Goal: Transaction & Acquisition: Obtain resource

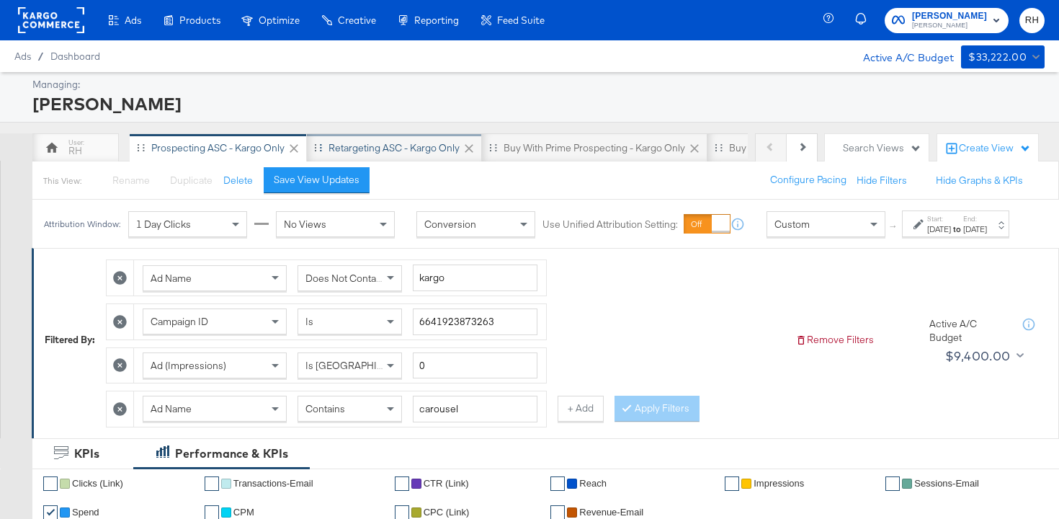
click at [352, 148] on div "Retargeting ASC - Kargo only" at bounding box center [393, 148] width 131 height 14
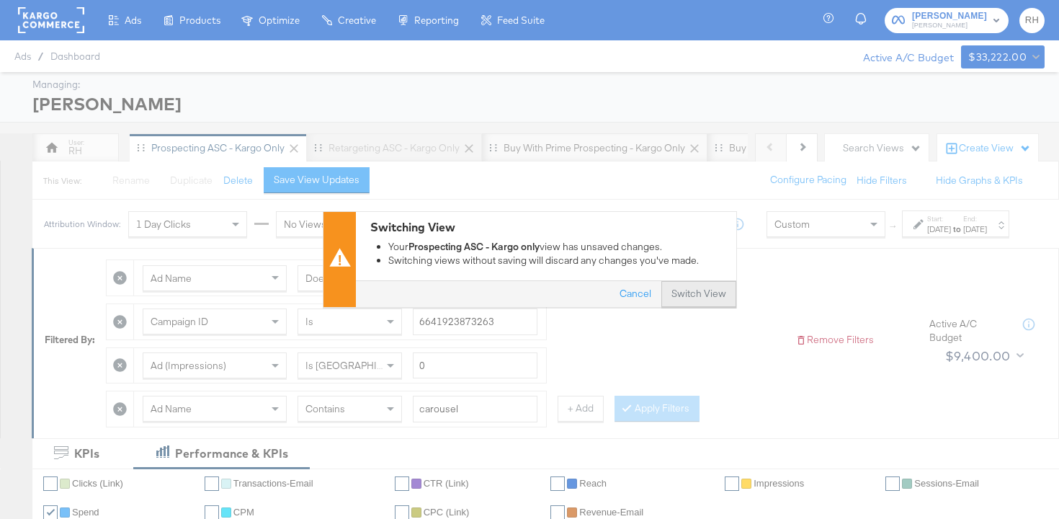
click at [679, 289] on button "Switch View" at bounding box center [698, 295] width 75 height 26
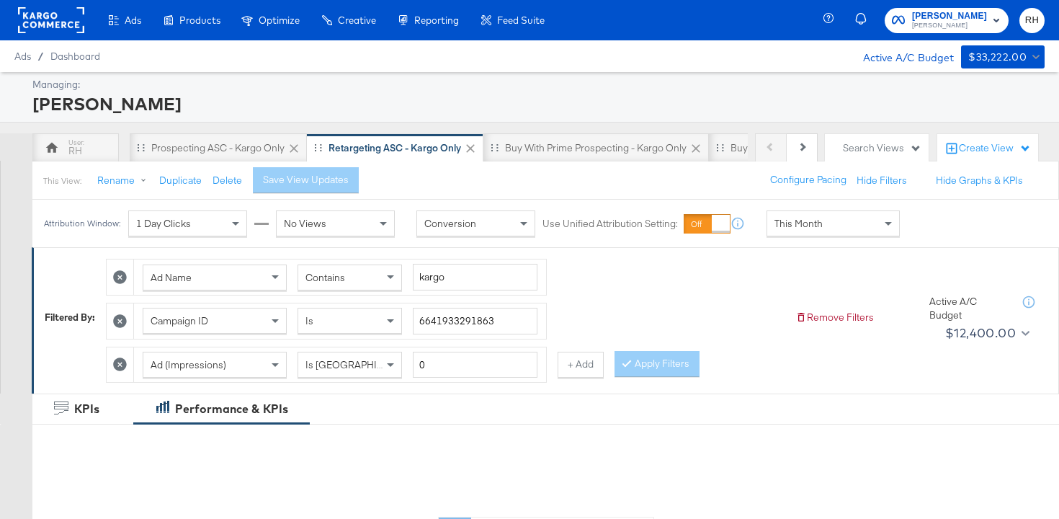
click at [785, 220] on span "This Month" at bounding box center [798, 223] width 48 height 13
click at [927, 223] on label "Start:" at bounding box center [939, 218] width 24 height 9
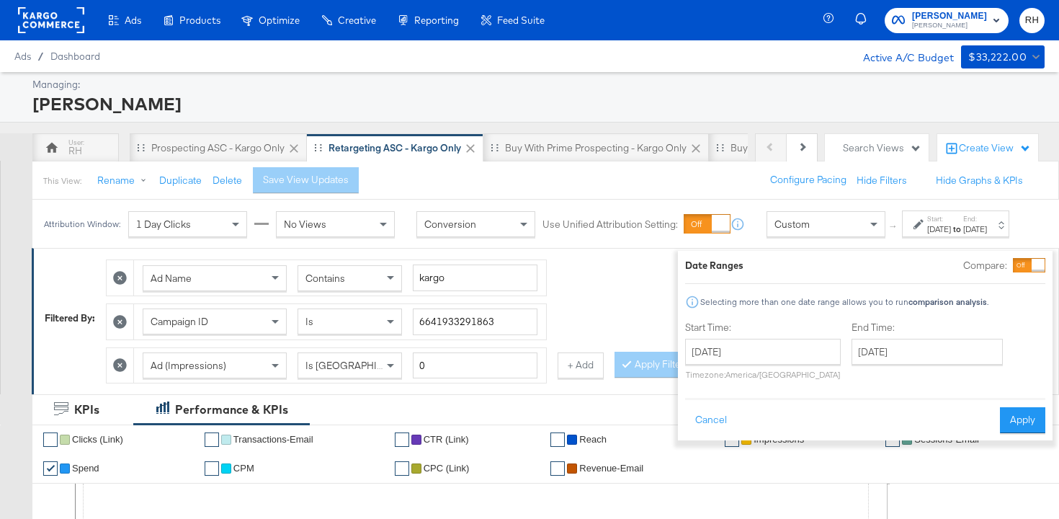
click at [745, 364] on div "[DATE] ‹ [DATE] › Su Mo Tu We Th Fr Sa 31 1 2 3 4 5 6 7 8 9 10 11 12 13 14 15 1…" at bounding box center [763, 359] width 156 height 41
click at [748, 359] on input "[DATE]" at bounding box center [763, 352] width 156 height 26
click at [690, 386] on span "‹" at bounding box center [701, 381] width 22 height 22
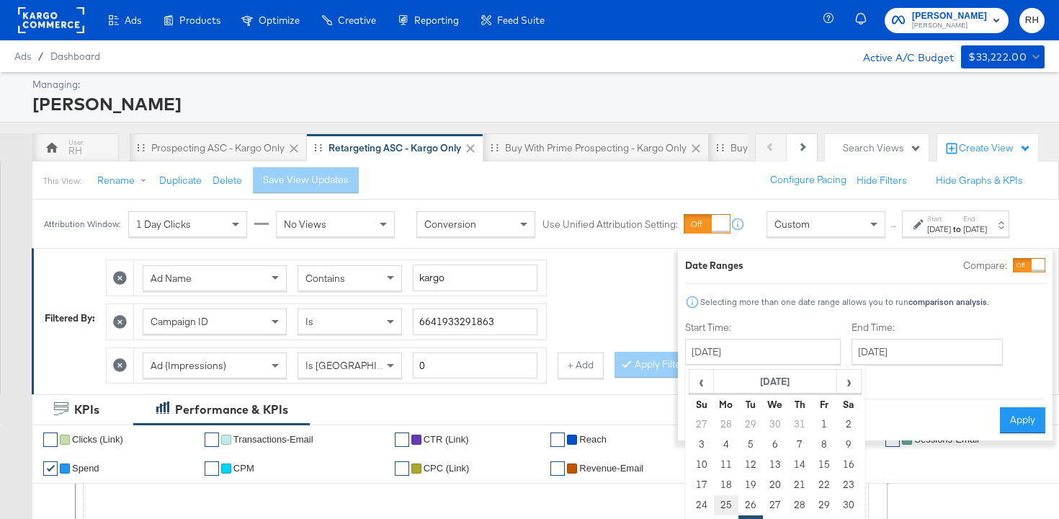
click at [714, 501] on td "25" at bounding box center [726, 505] width 24 height 20
type input "[DATE]"
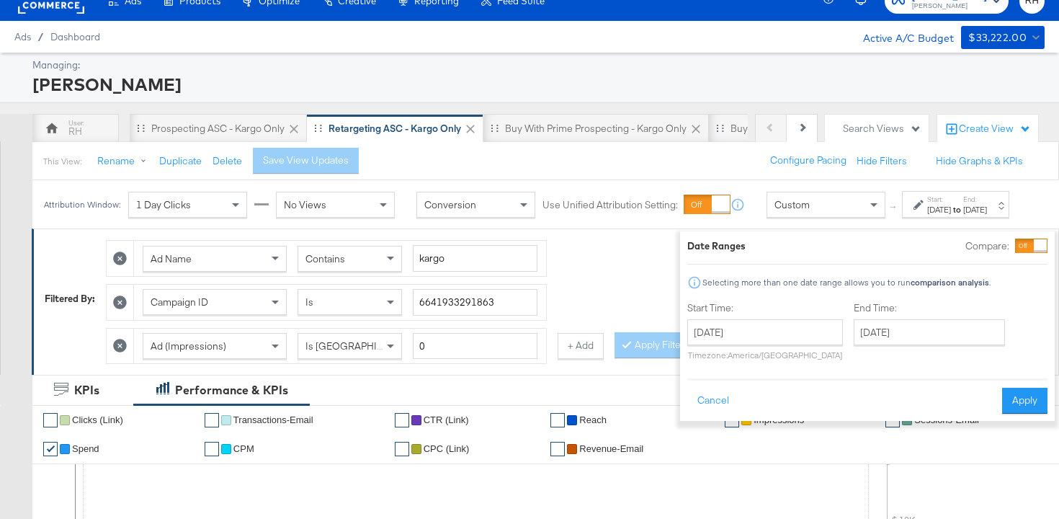
scroll to position [21, 0]
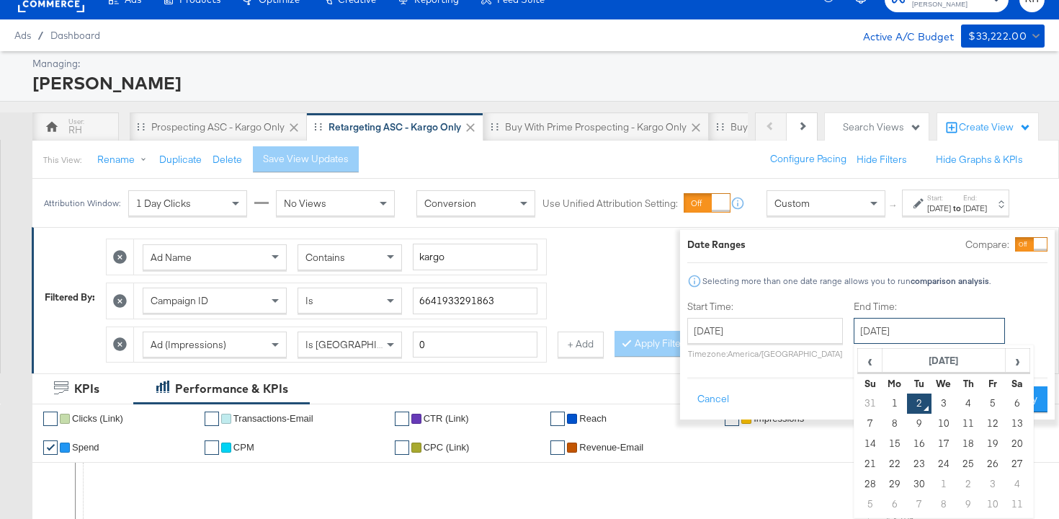
click at [865, 322] on input "[DATE]" at bounding box center [929, 331] width 151 height 26
click at [882, 407] on td "1" at bounding box center [894, 403] width 24 height 20
type input "[DATE]"
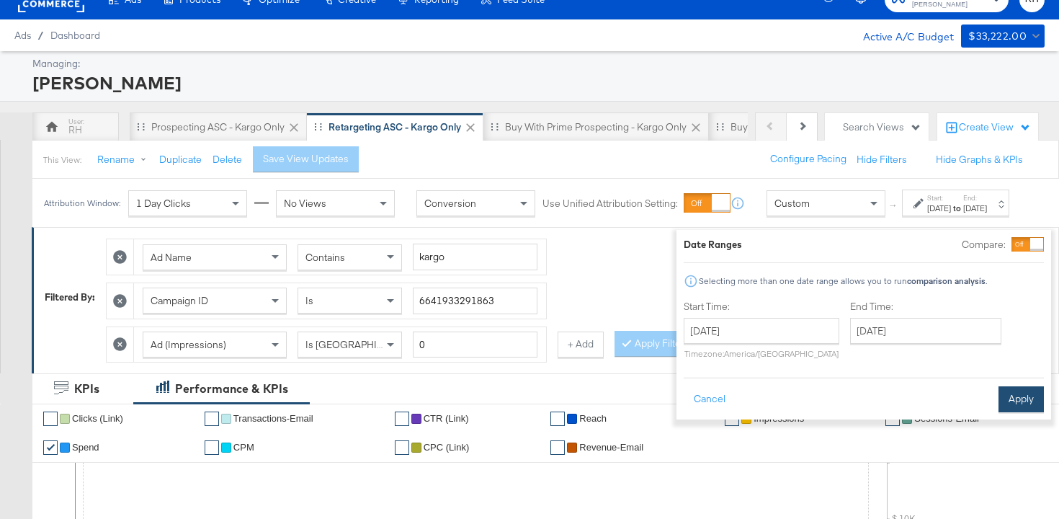
click at [1000, 399] on button "Apply" at bounding box center [1020, 399] width 45 height 26
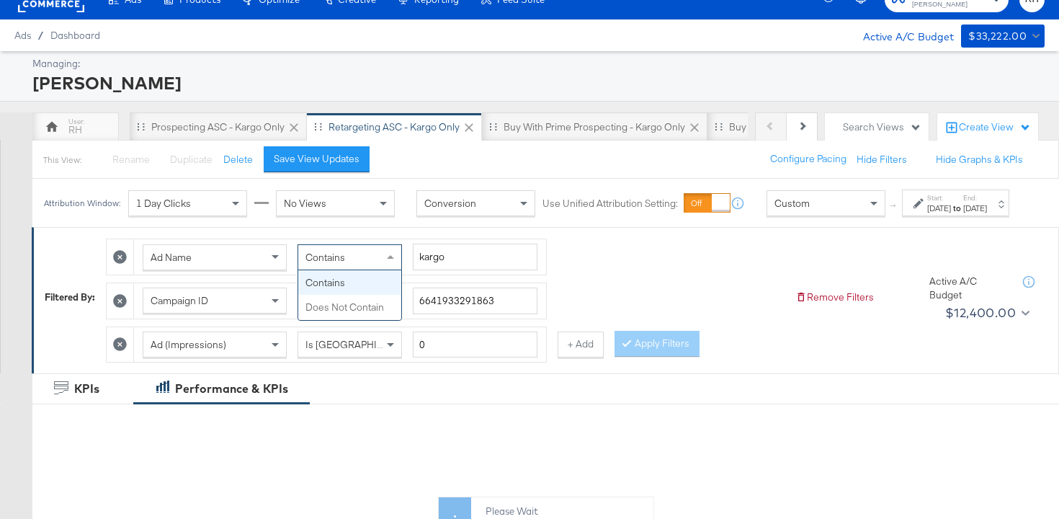
click at [367, 269] on div "Contains" at bounding box center [349, 257] width 103 height 24
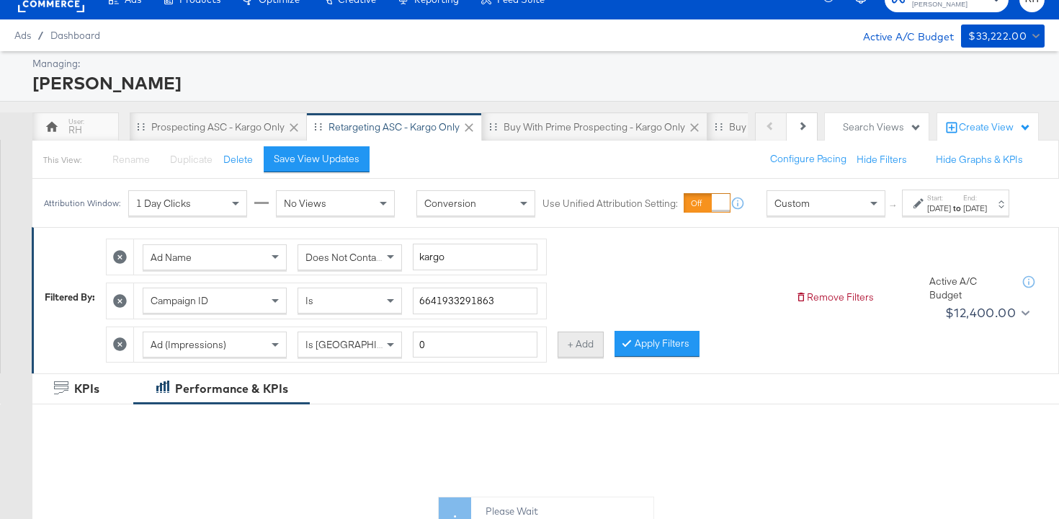
click at [564, 357] on button "+ Add" at bounding box center [581, 344] width 46 height 26
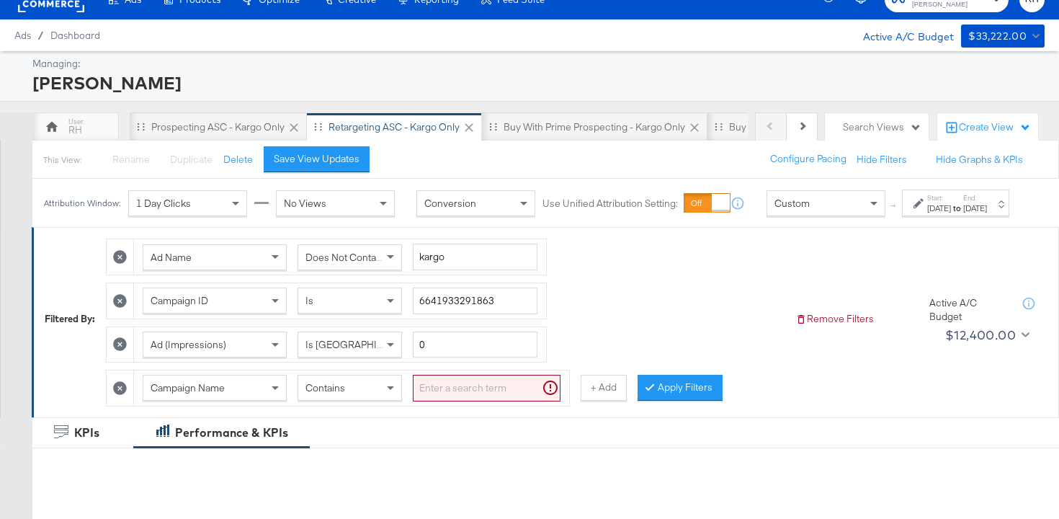
scroll to position [60, 0]
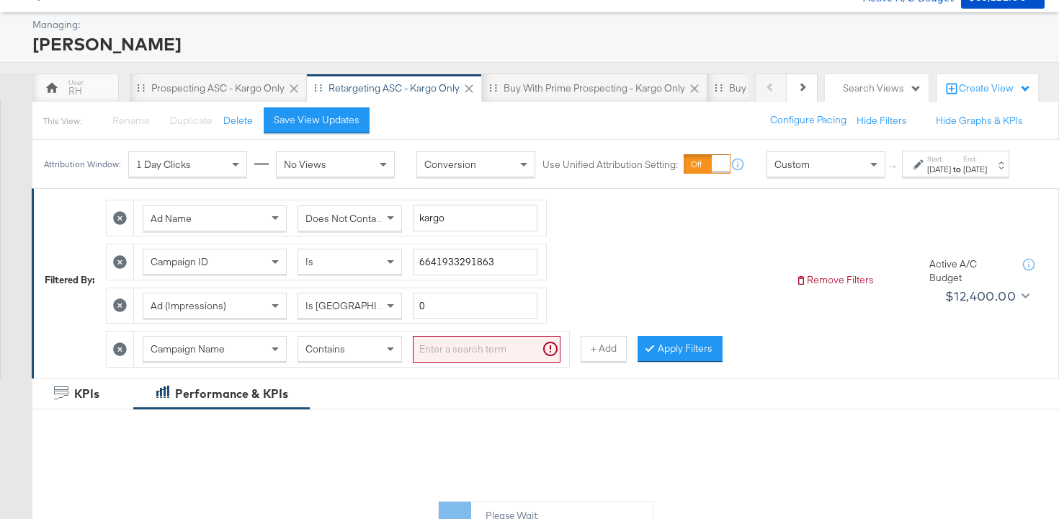
click at [234, 362] on div "Campaign Name" at bounding box center [215, 349] width 144 height 26
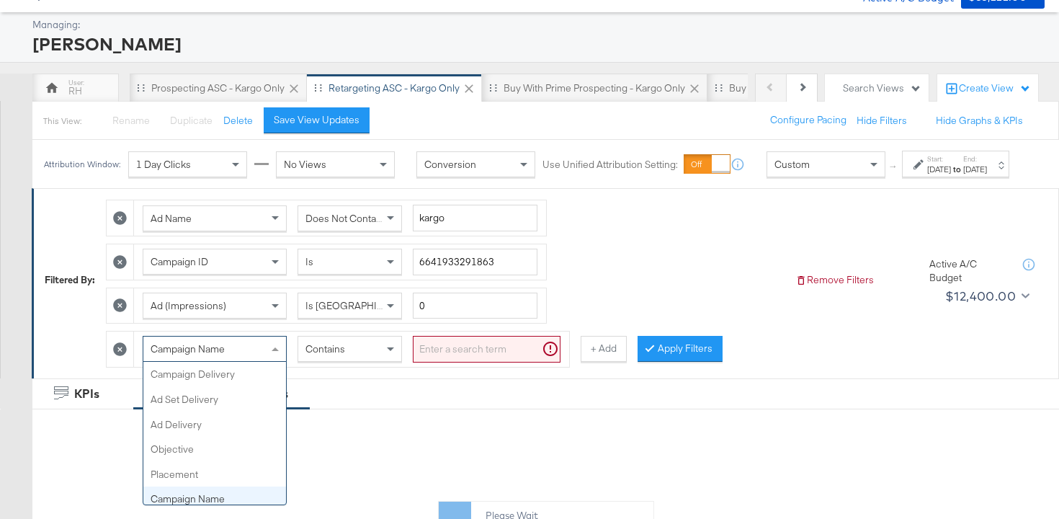
scroll to position [125, 0]
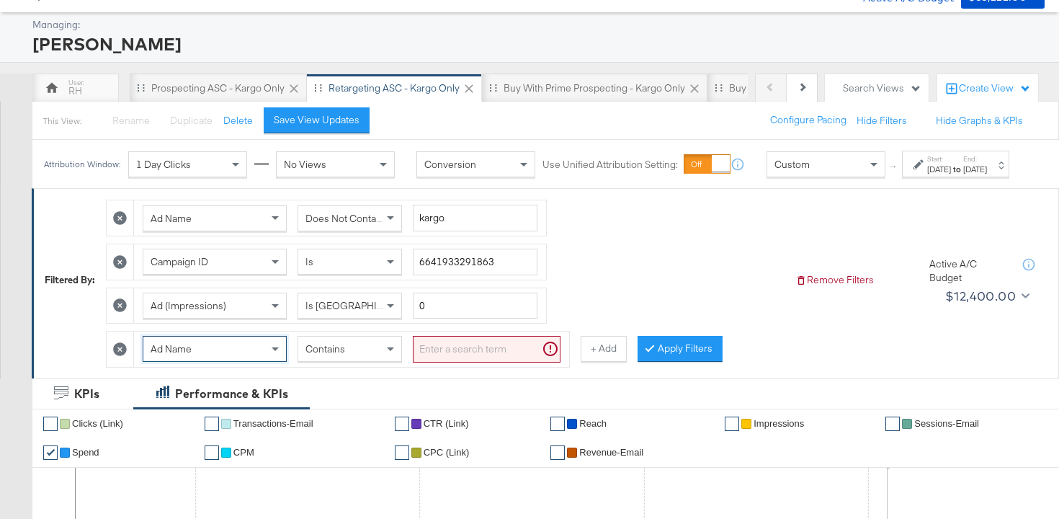
click at [429, 362] on input "search" at bounding box center [487, 349] width 148 height 27
type input "carousel"
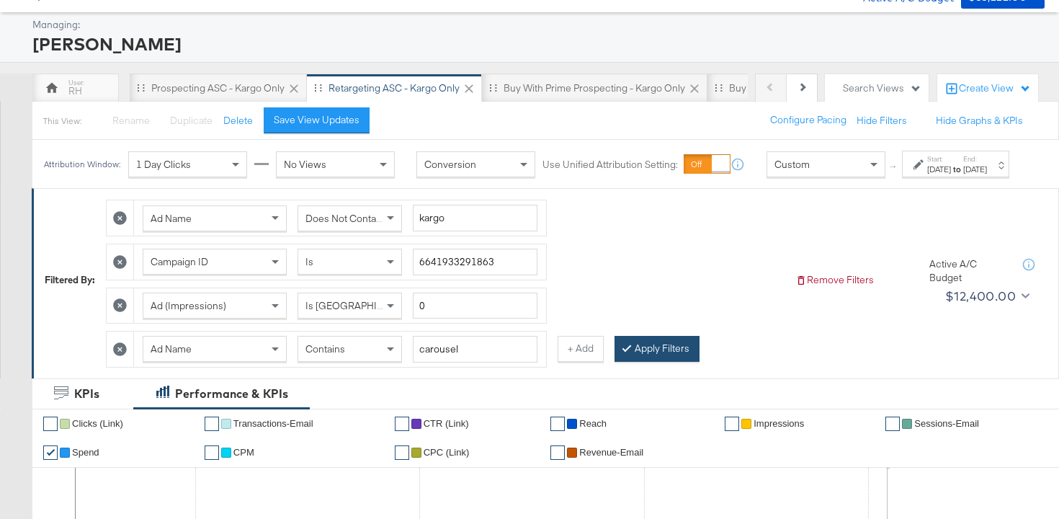
click at [663, 362] on button "Apply Filters" at bounding box center [656, 349] width 85 height 26
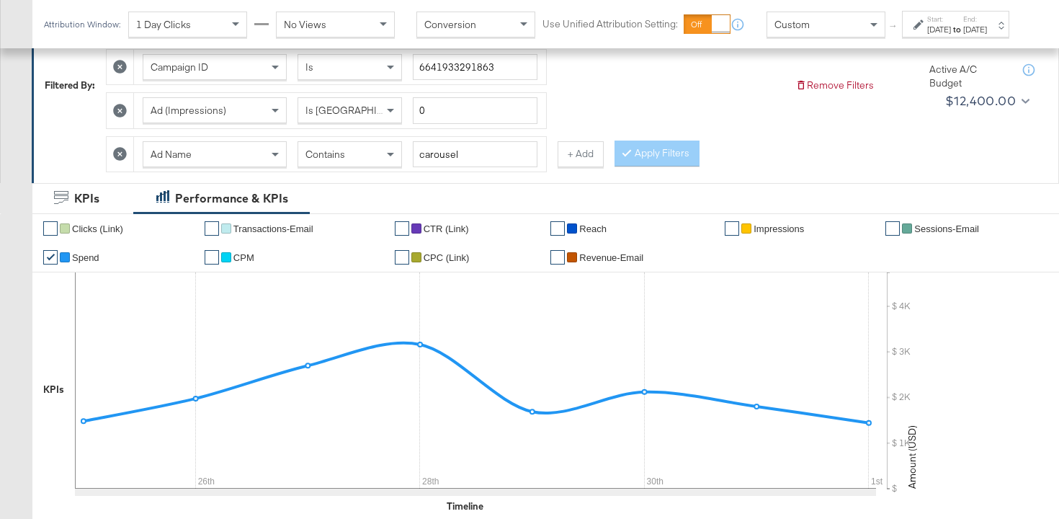
scroll to position [738, 0]
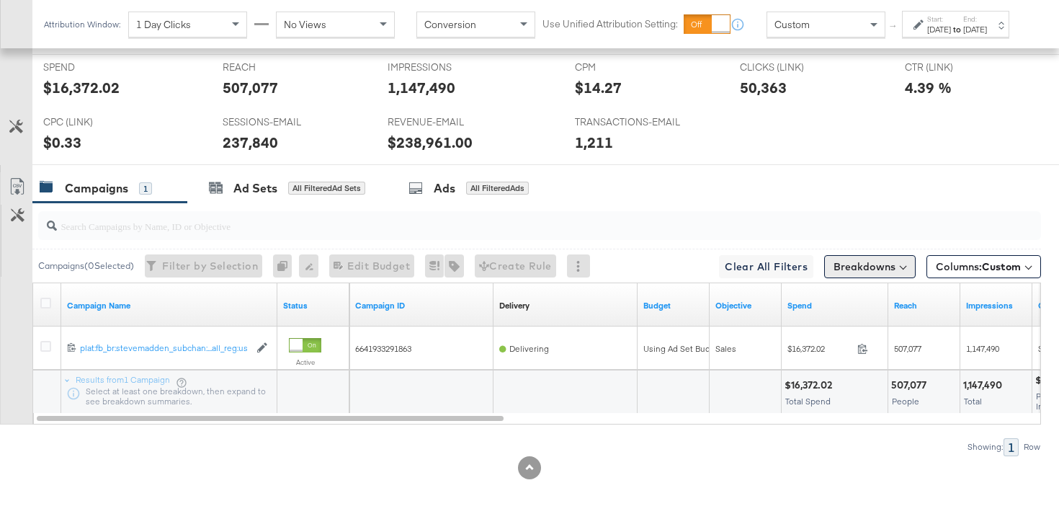
click at [847, 274] on button "Breakdowns" at bounding box center [869, 266] width 91 height 23
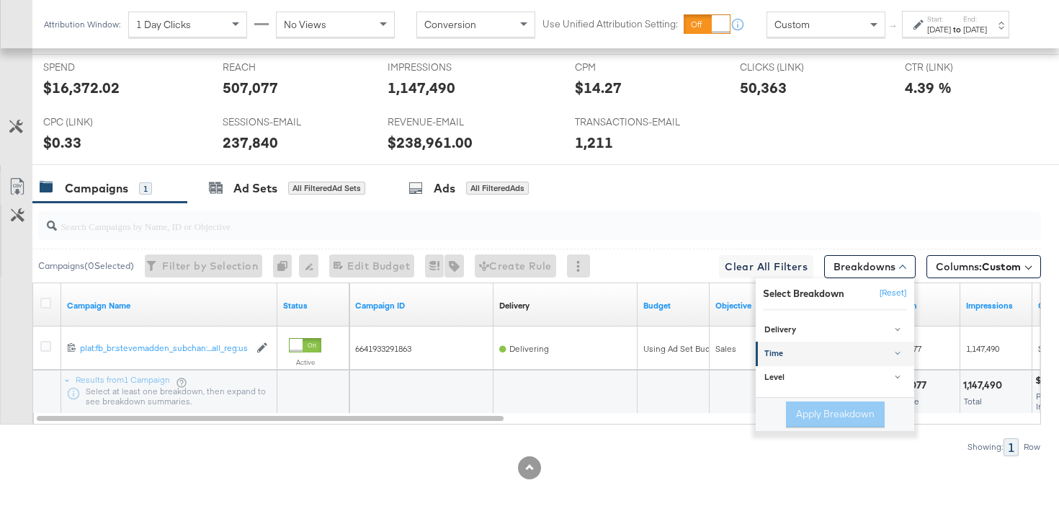
click at [841, 353] on div "Time" at bounding box center [835, 354] width 143 height 12
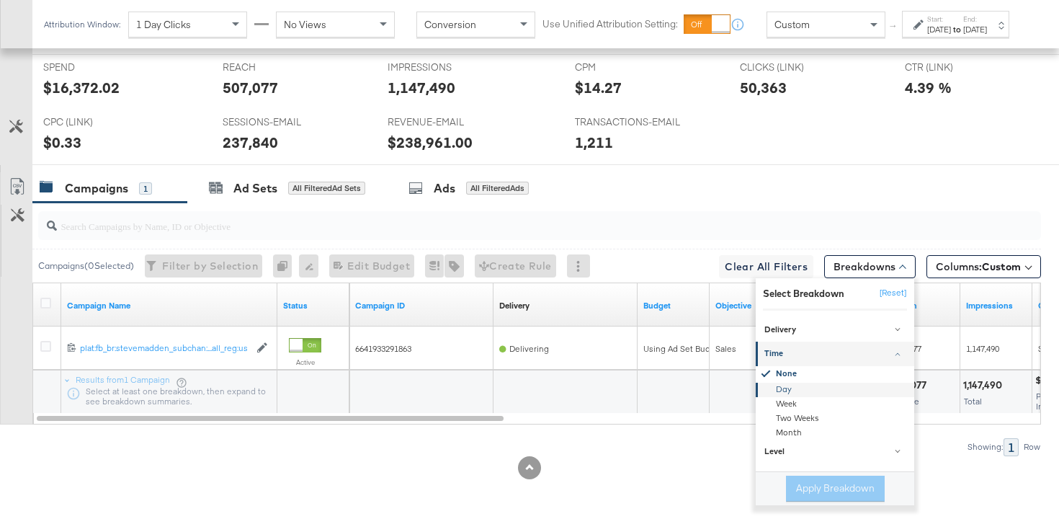
click at [790, 384] on div "Day" at bounding box center [836, 389] width 156 height 14
click at [814, 478] on button "Apply Breakdown" at bounding box center [835, 488] width 99 height 26
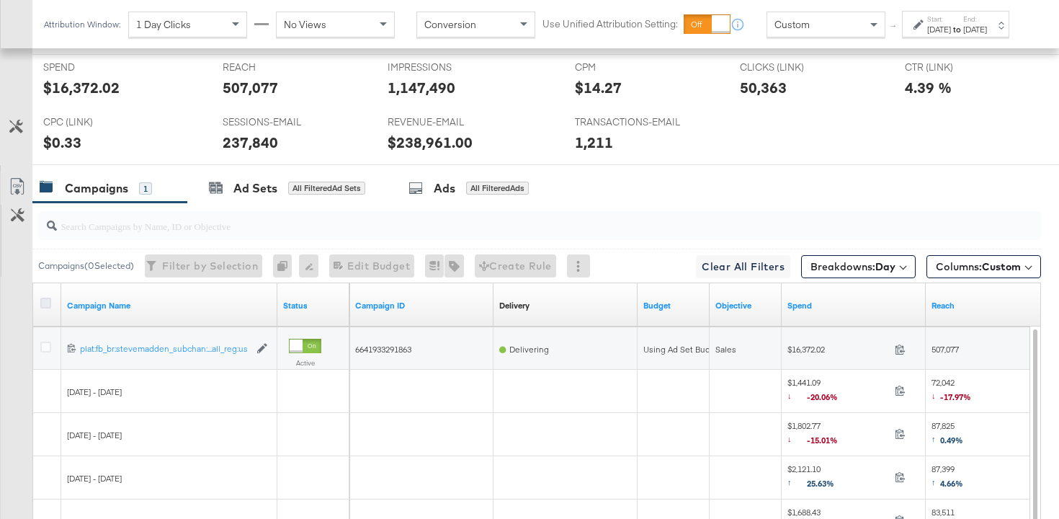
click at [47, 300] on icon at bounding box center [45, 302] width 11 height 11
click at [0, 0] on input "checkbox" at bounding box center [0, 0] width 0 height 0
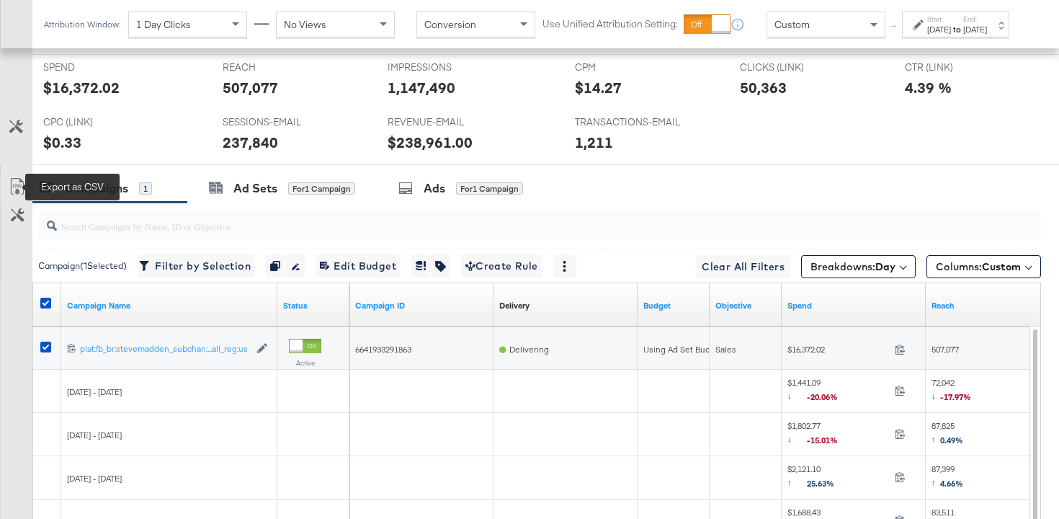
click at [18, 182] on icon at bounding box center [17, 186] width 17 height 17
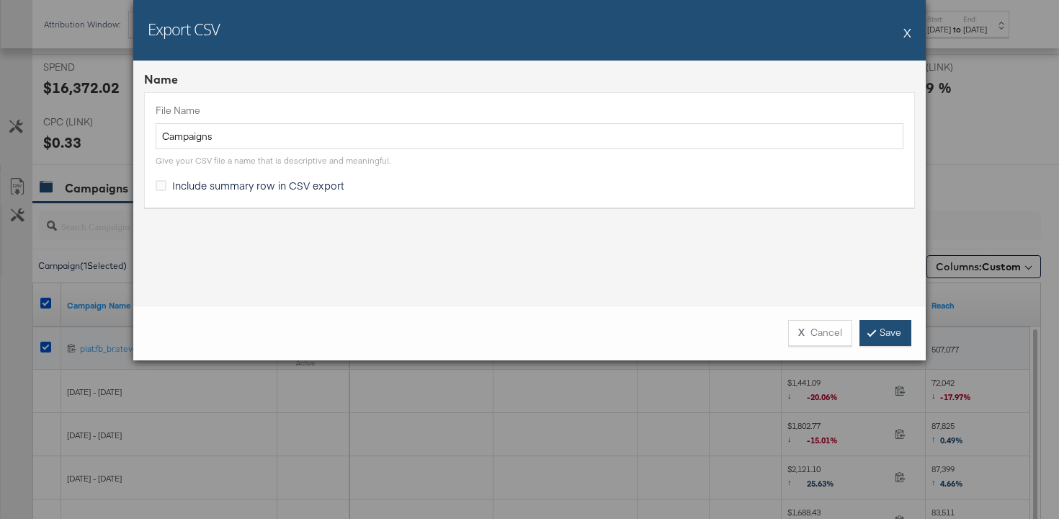
click at [880, 339] on link "Save" at bounding box center [885, 333] width 52 height 26
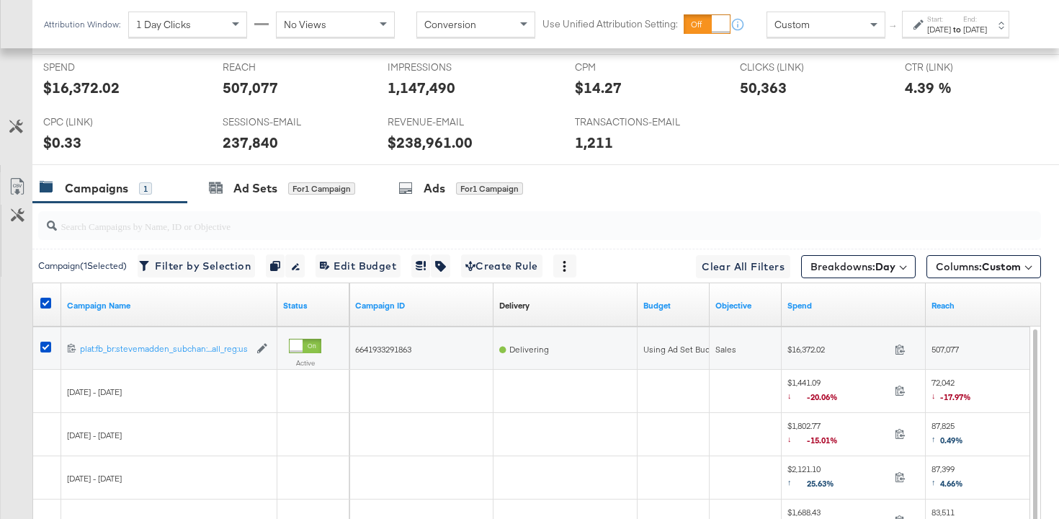
click at [901, 267] on span at bounding box center [902, 266] width 6 height 6
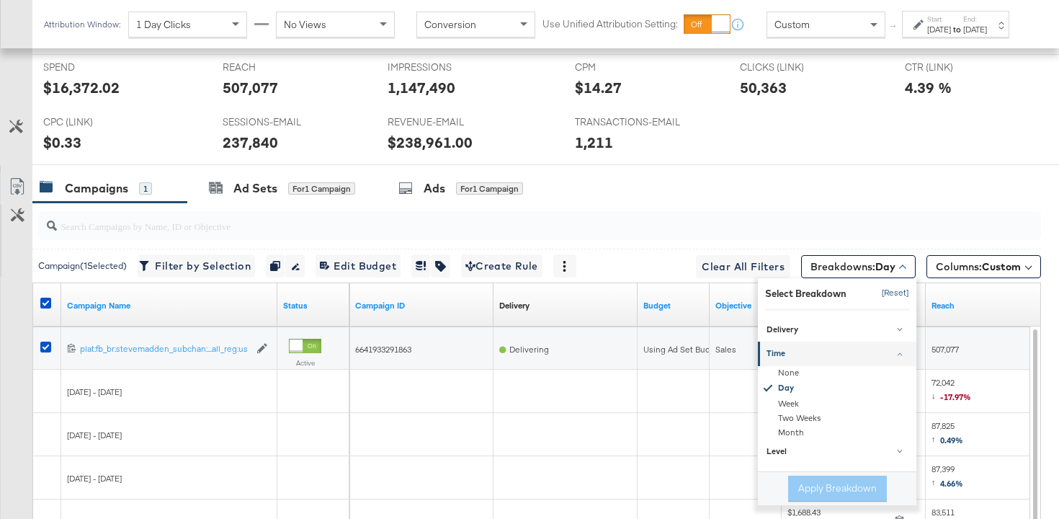
click at [892, 283] on button "[Reset]" at bounding box center [891, 293] width 36 height 23
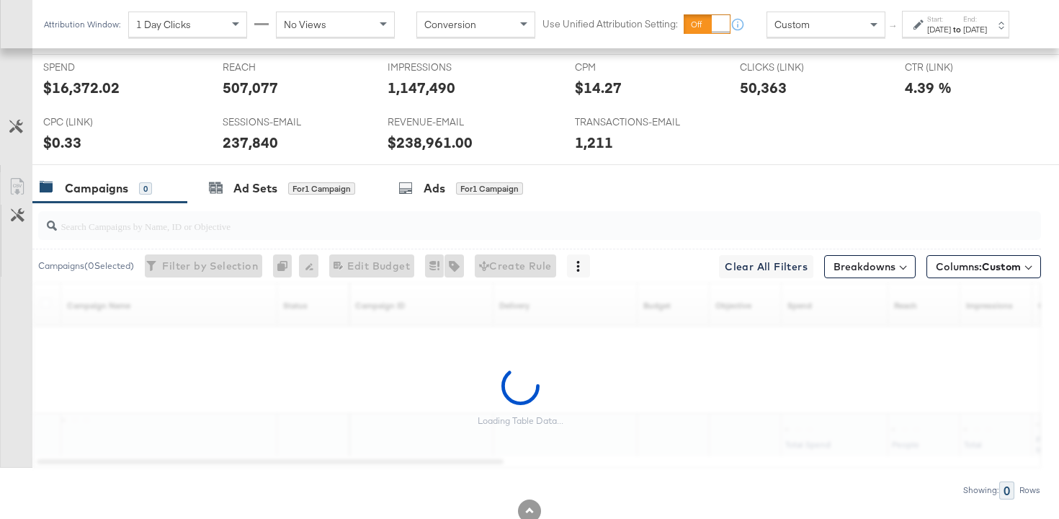
click at [927, 35] on div "[DATE]" at bounding box center [939, 30] width 24 height 12
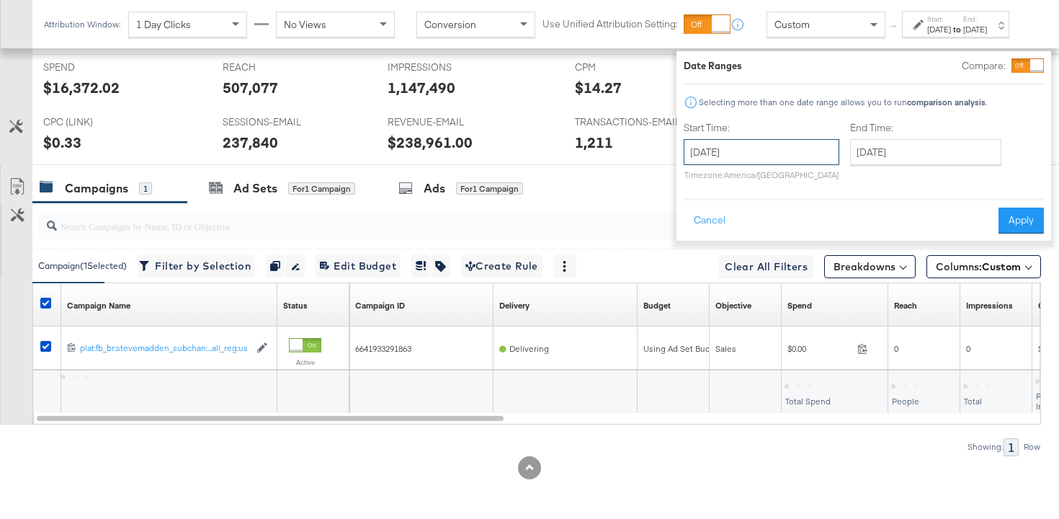
click at [747, 158] on input "[DATE]" at bounding box center [762, 152] width 156 height 26
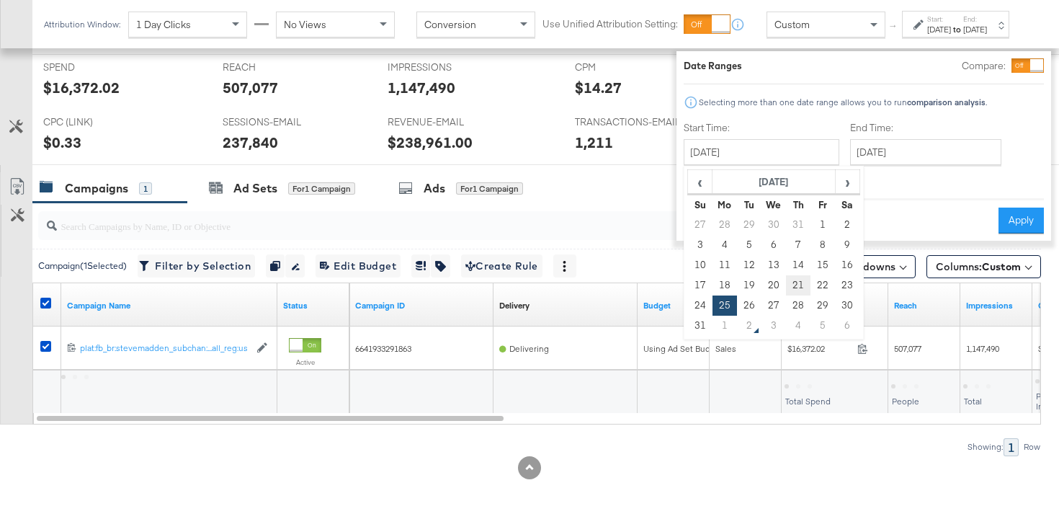
click at [786, 283] on td "21" at bounding box center [798, 285] width 24 height 20
type input "[DATE]"
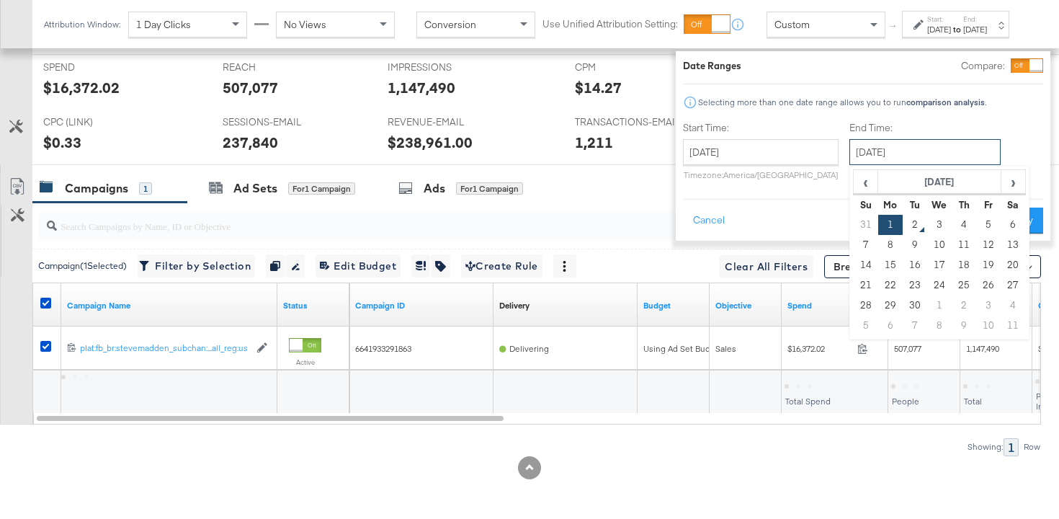
click at [857, 143] on input "[DATE]" at bounding box center [924, 152] width 151 height 26
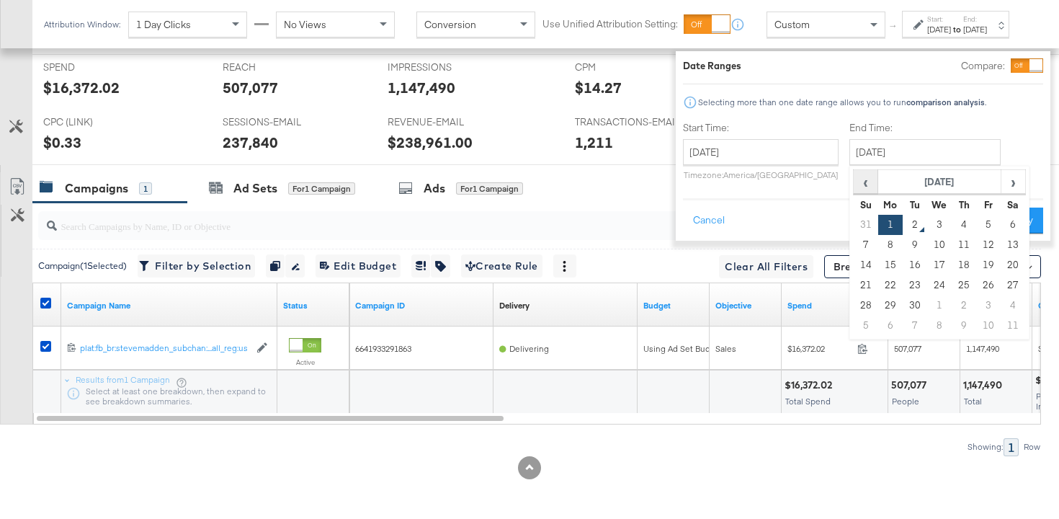
click at [854, 189] on span "‹" at bounding box center [865, 182] width 22 height 22
click at [927, 300] on td "27" at bounding box center [939, 305] width 24 height 20
type input "[DATE]"
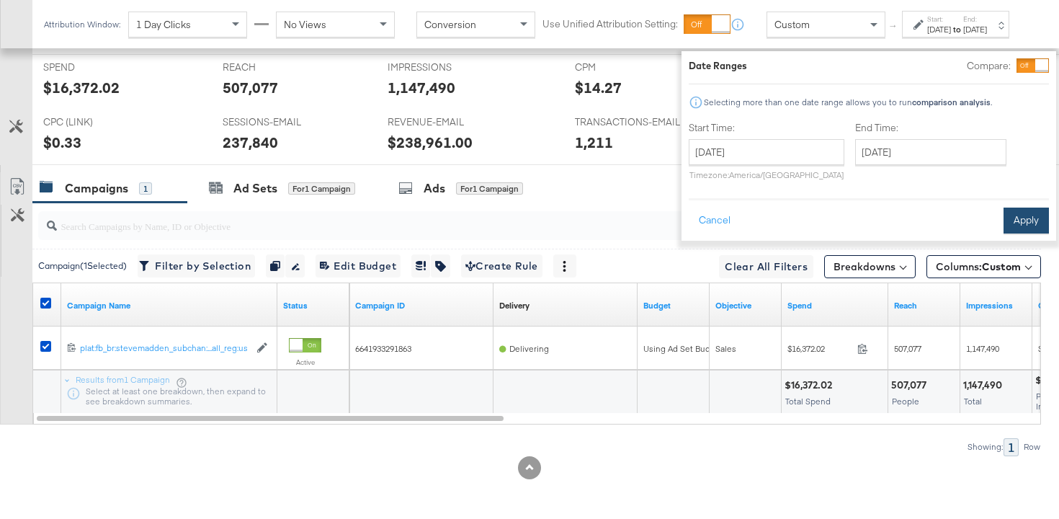
click at [1003, 217] on button "Apply" at bounding box center [1025, 220] width 45 height 26
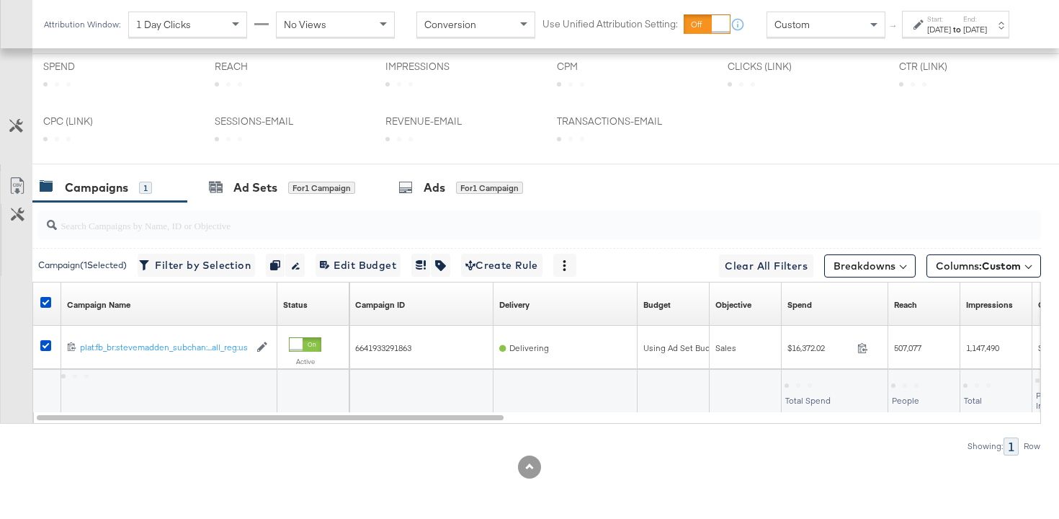
scroll to position [597, 0]
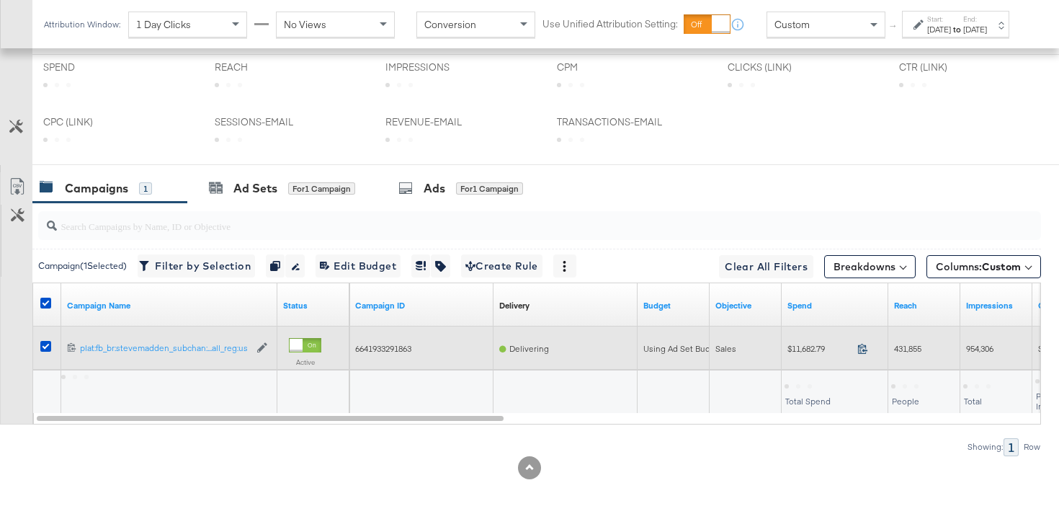
click at [866, 351] on icon at bounding box center [862, 348] width 11 height 11
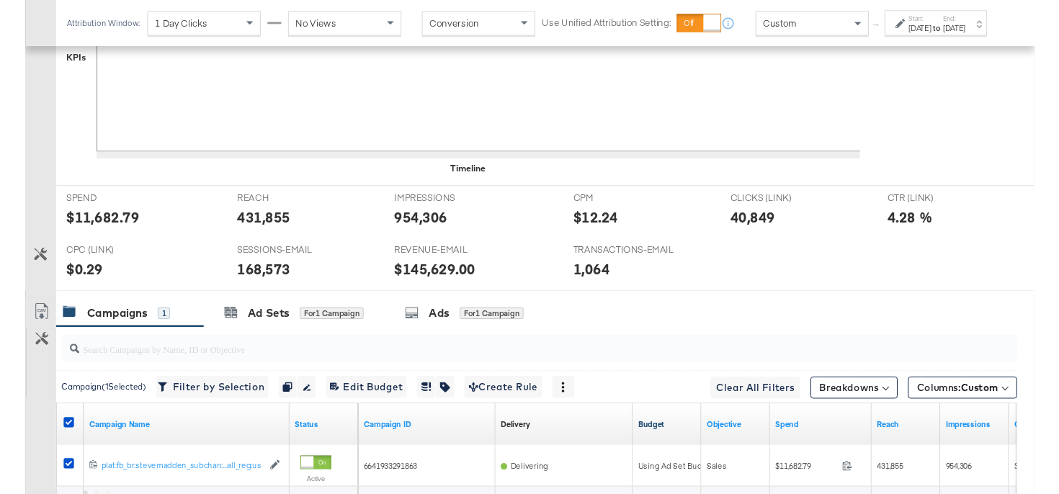
scroll to position [738, 0]
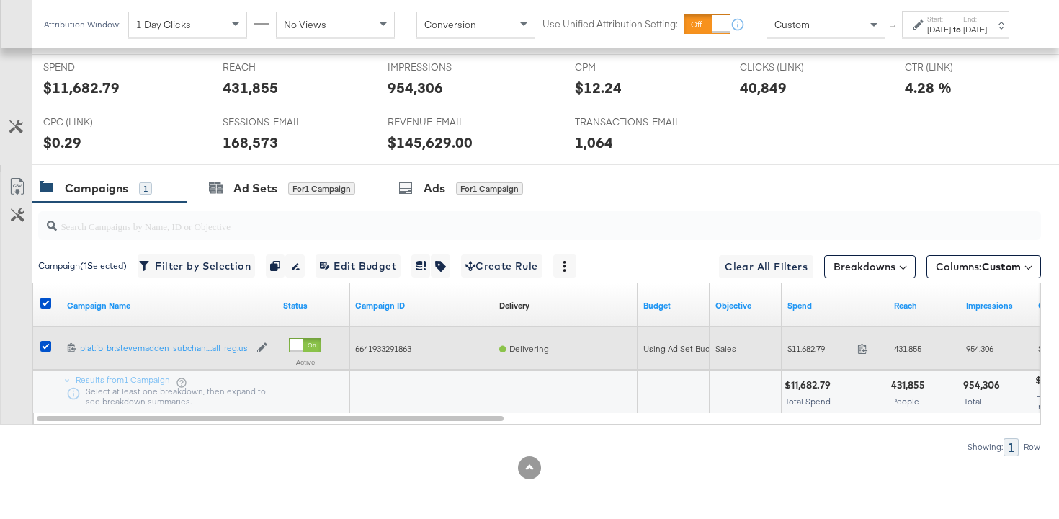
click at [903, 346] on span "431,855" at bounding box center [907, 348] width 27 height 11
copy span "431,855"
click at [976, 346] on span "954,306" at bounding box center [979, 348] width 27 height 11
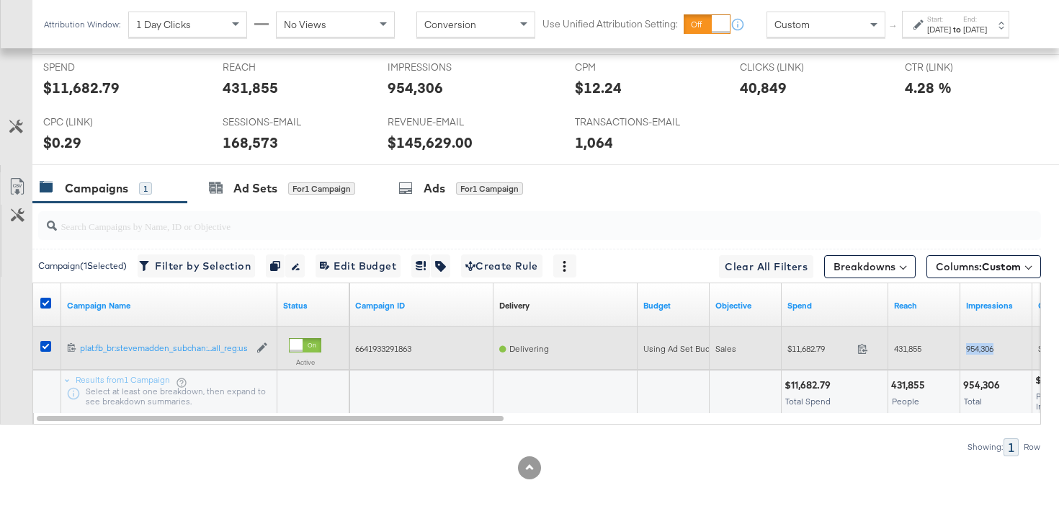
copy span "954,306"
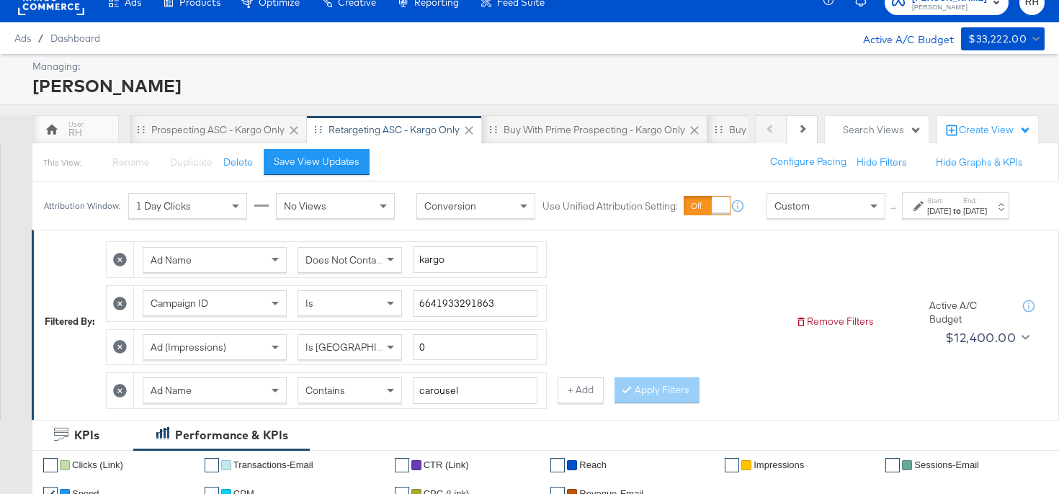
scroll to position [0, 0]
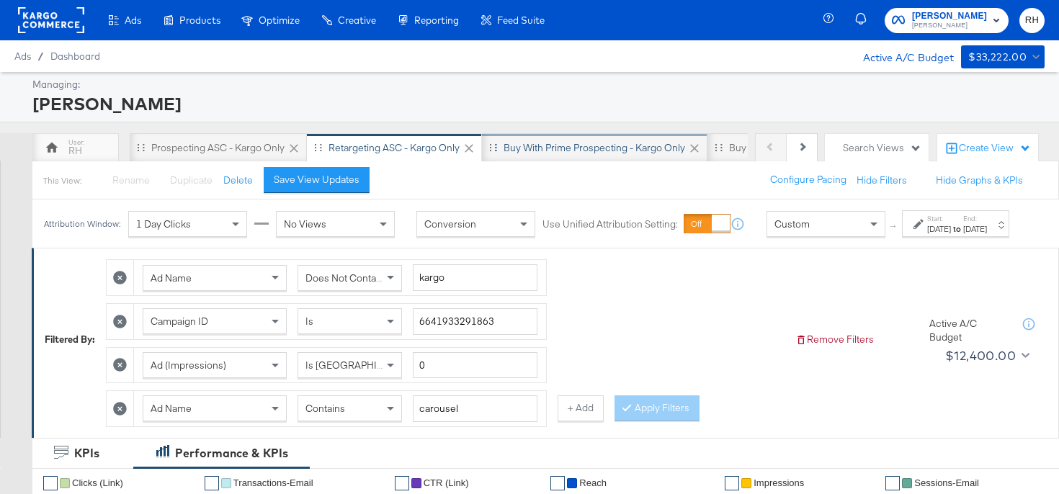
click at [550, 151] on div "Buy with Prime Prospecting - Kargo only" at bounding box center [595, 148] width 182 height 14
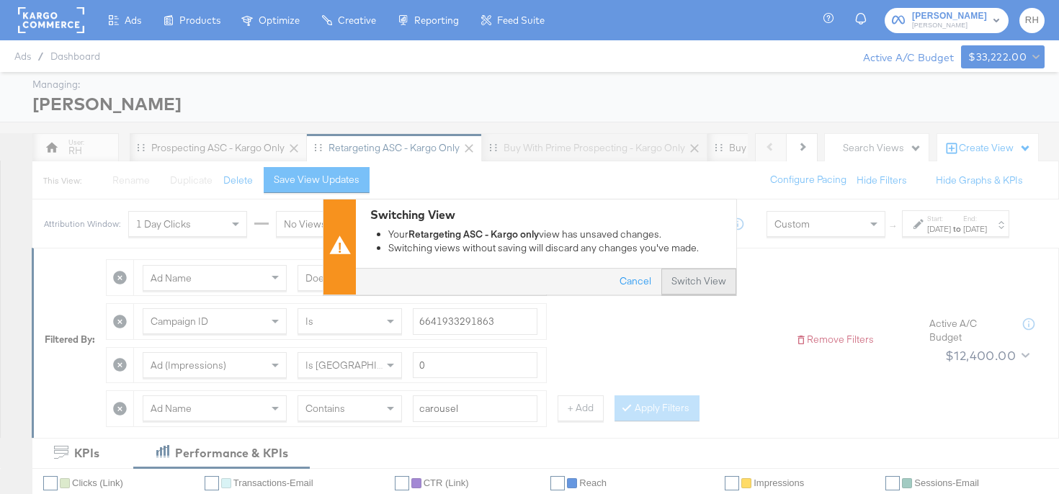
click at [717, 279] on button "Switch View" at bounding box center [698, 282] width 75 height 26
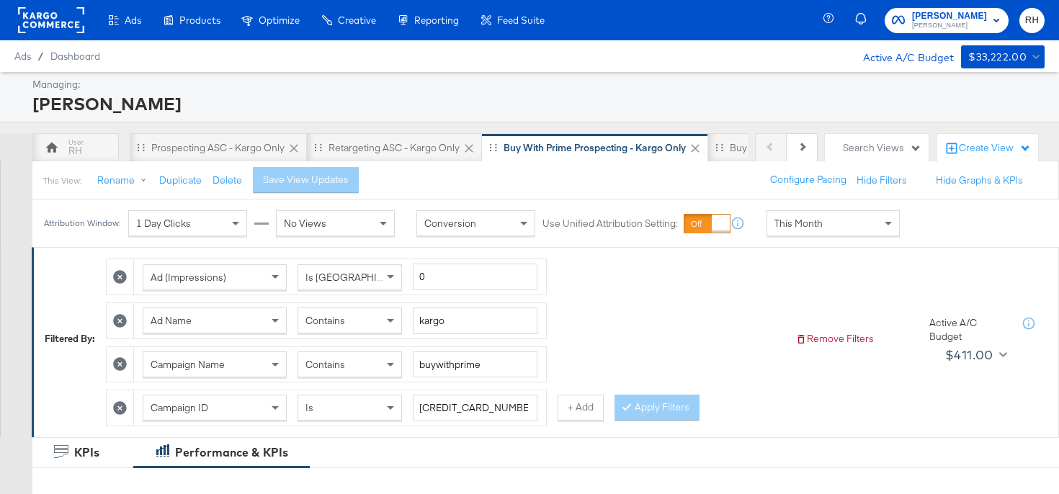
click at [822, 228] on div "This Month" at bounding box center [833, 223] width 132 height 24
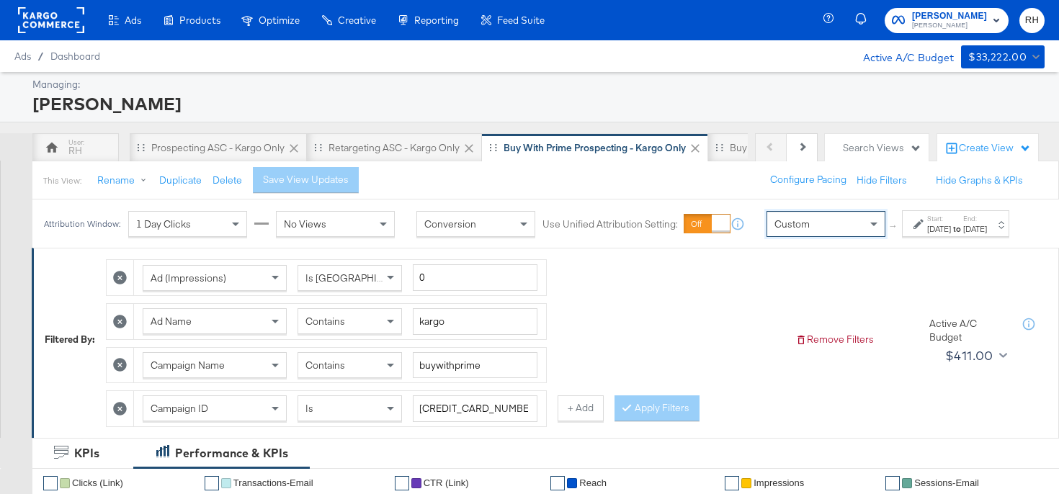
click at [913, 235] on div "Start: [DATE] to End: [DATE]" at bounding box center [949, 224] width 73 height 21
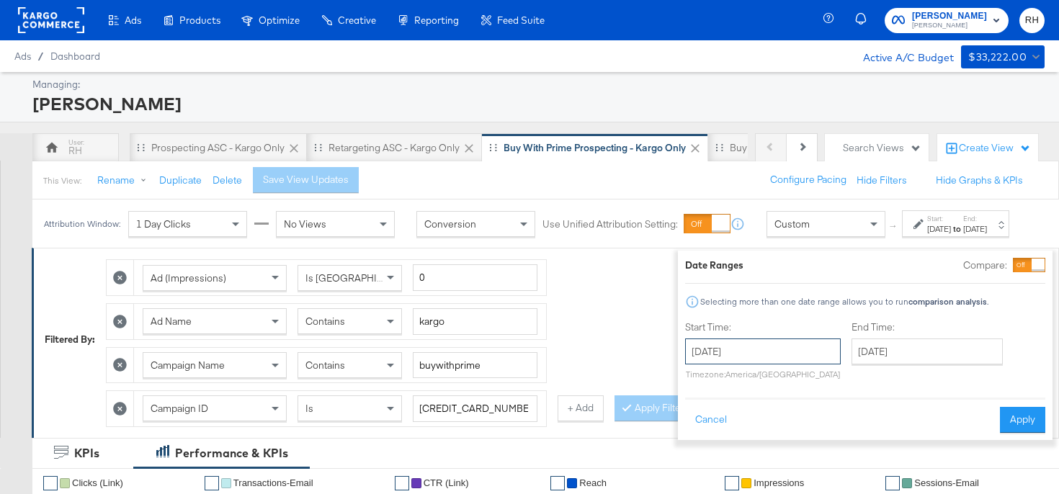
click at [769, 354] on input "[DATE]" at bounding box center [763, 352] width 156 height 26
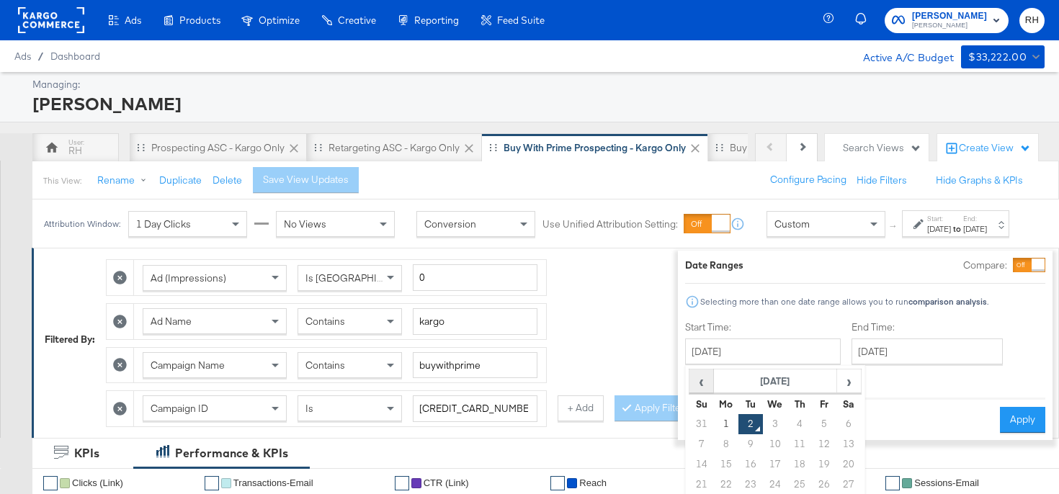
click at [690, 385] on span "‹" at bounding box center [701, 381] width 22 height 22
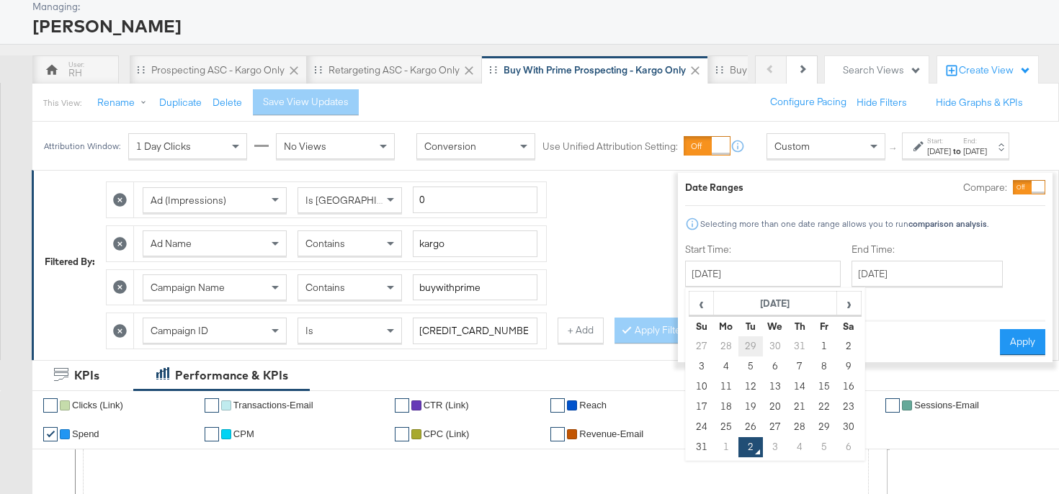
scroll to position [86, 0]
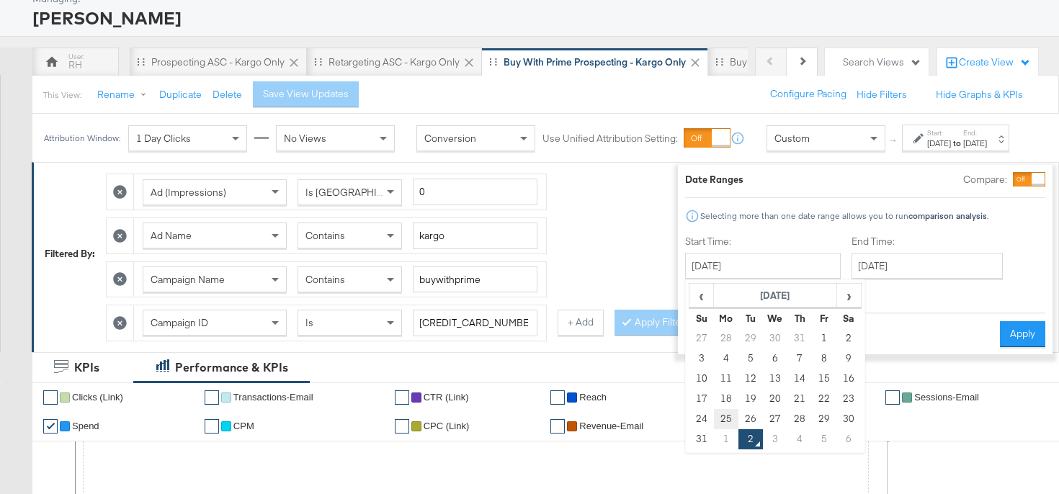
click at [714, 414] on td "25" at bounding box center [726, 419] width 24 height 20
type input "[DATE]"
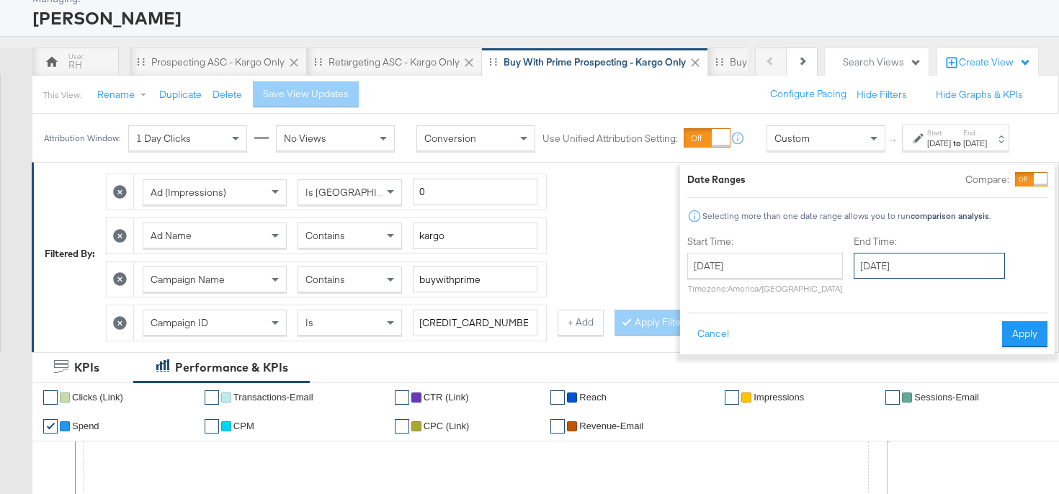
click at [889, 261] on input "[DATE]" at bounding box center [929, 266] width 151 height 26
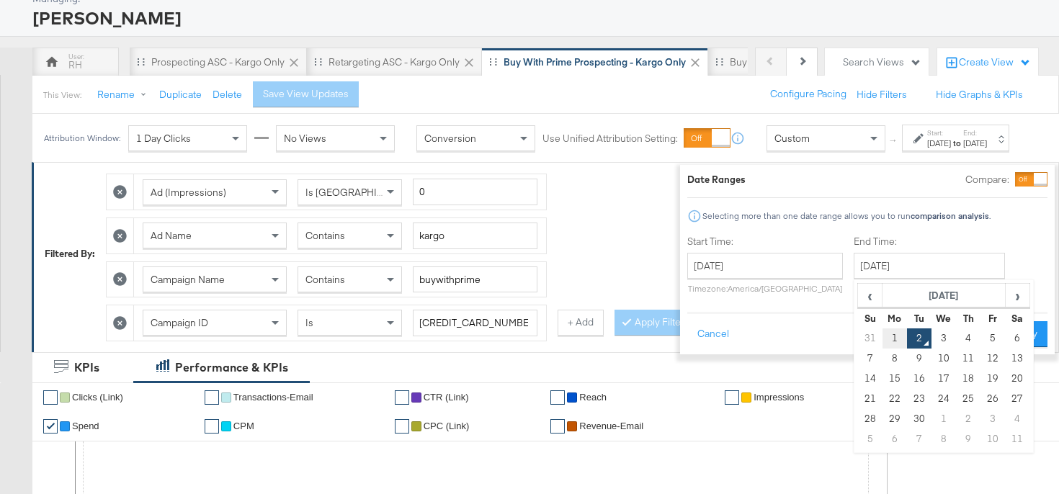
click at [882, 340] on td "1" at bounding box center [894, 338] width 24 height 20
type input "[DATE]"
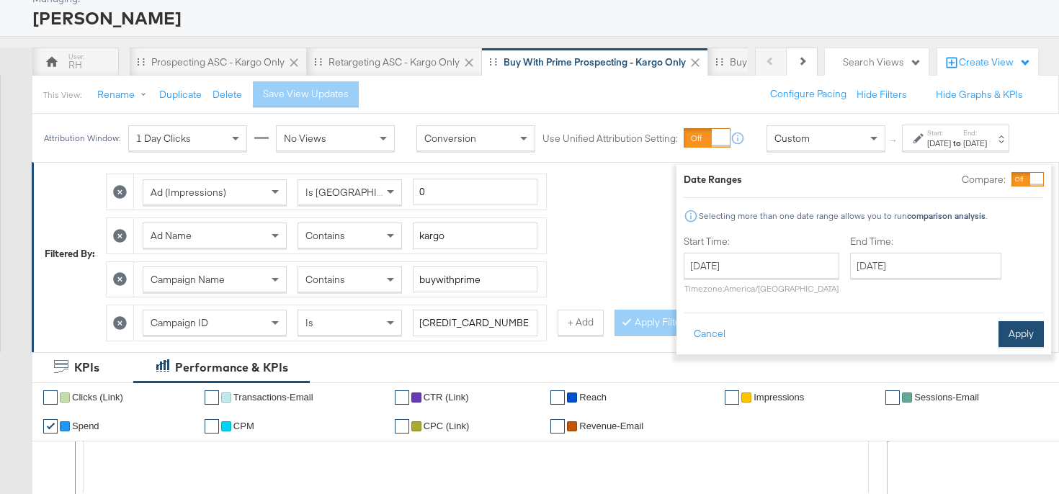
click at [998, 338] on button "Apply" at bounding box center [1020, 334] width 45 height 26
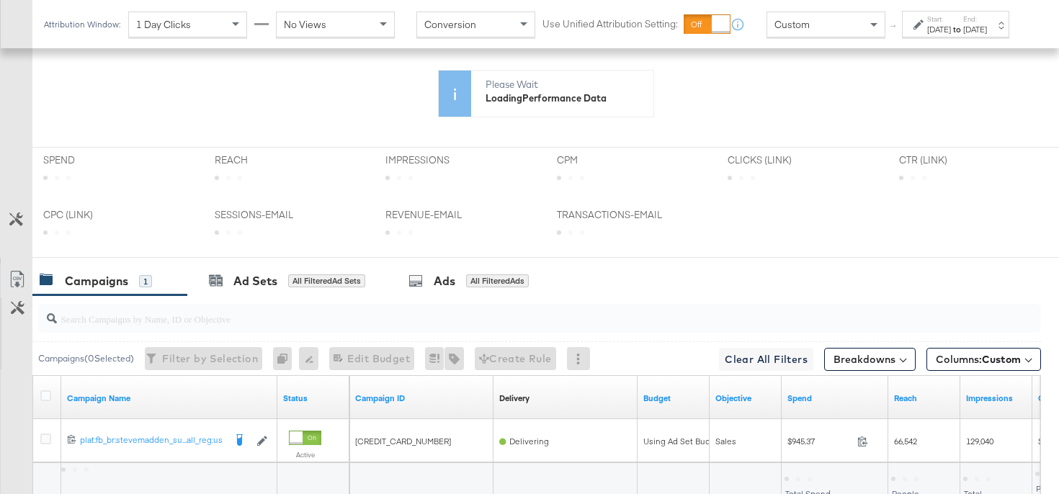
scroll to position [622, 0]
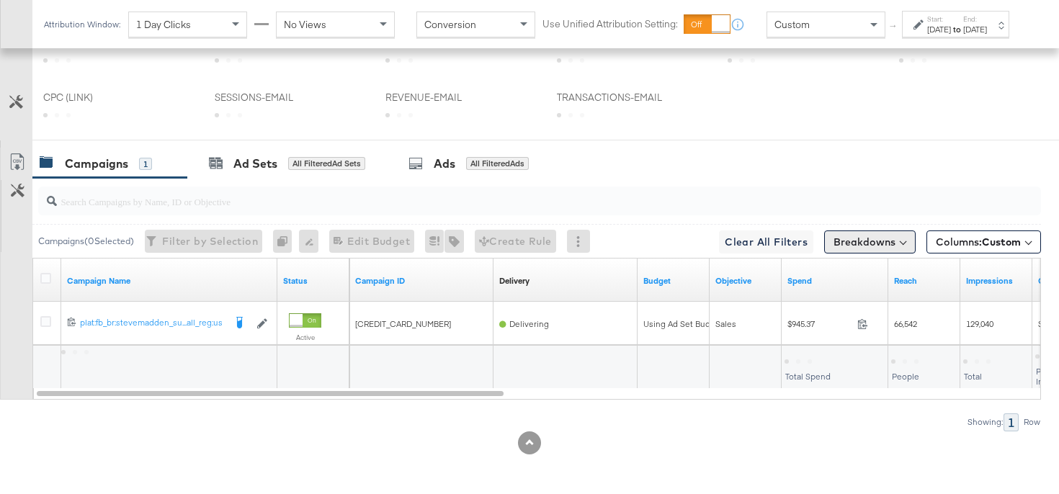
click at [857, 236] on button "Breakdowns" at bounding box center [869, 242] width 91 height 23
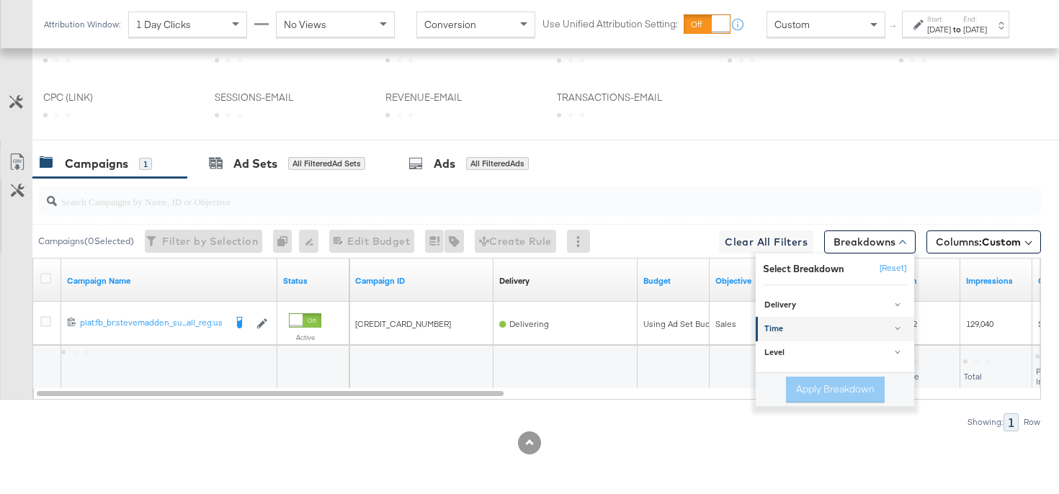
scroll to position [762, 0]
click at [823, 326] on div "Time" at bounding box center [835, 329] width 143 height 12
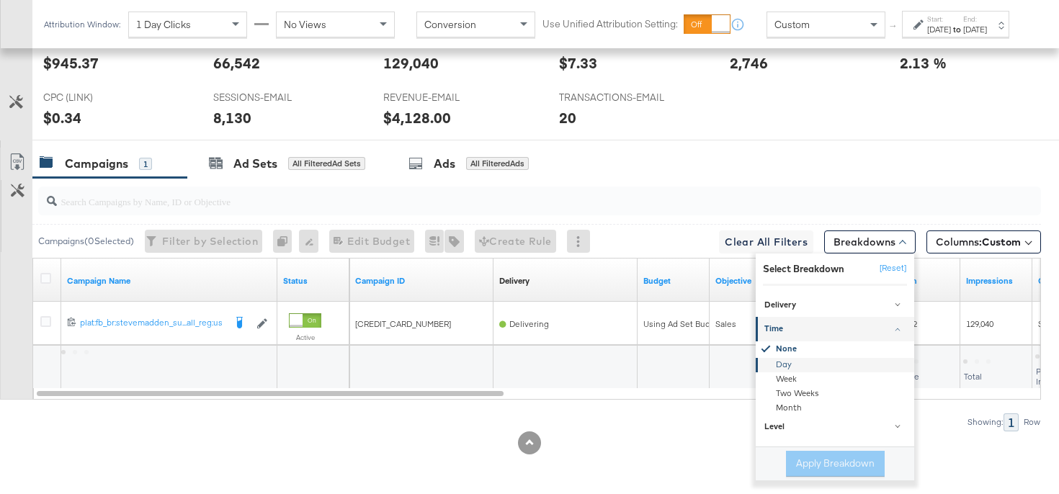
click at [781, 363] on div "Day" at bounding box center [836, 365] width 156 height 14
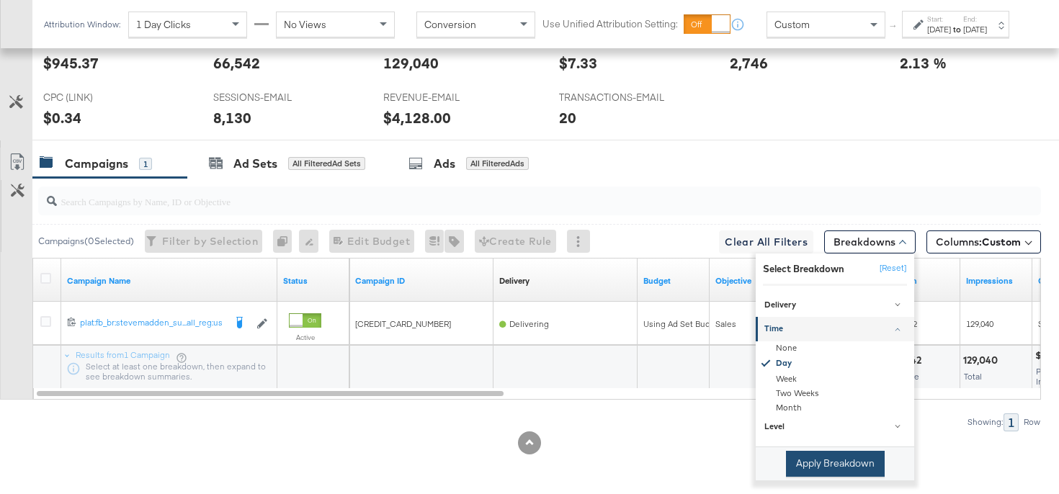
click at [796, 469] on button "Apply Breakdown" at bounding box center [835, 464] width 99 height 26
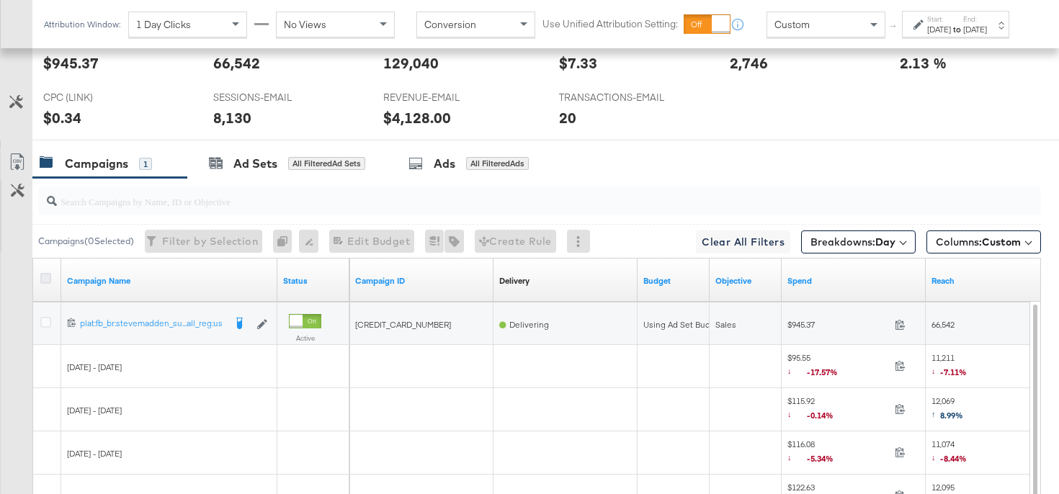
click at [42, 280] on icon at bounding box center [45, 278] width 11 height 11
click at [0, 0] on input "checkbox" at bounding box center [0, 0] width 0 height 0
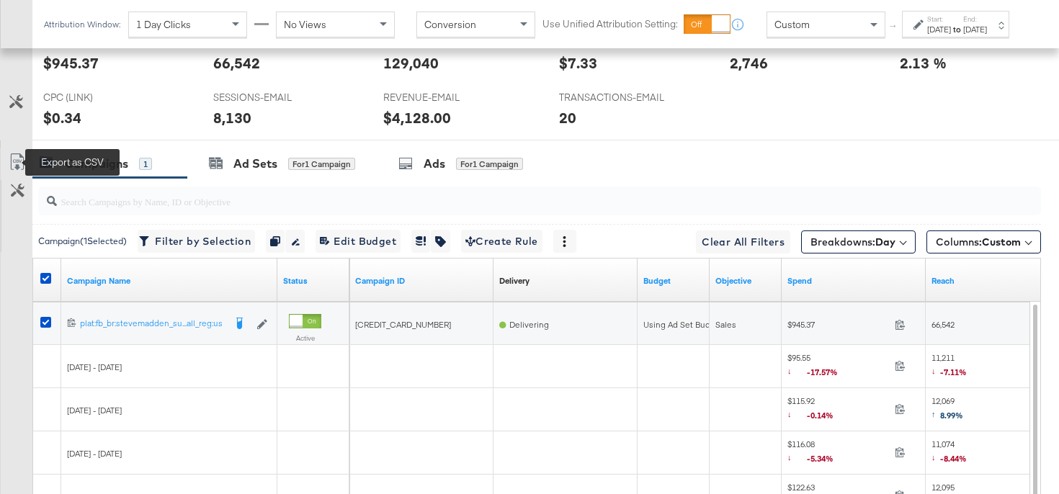
click at [17, 165] on icon at bounding box center [17, 161] width 17 height 17
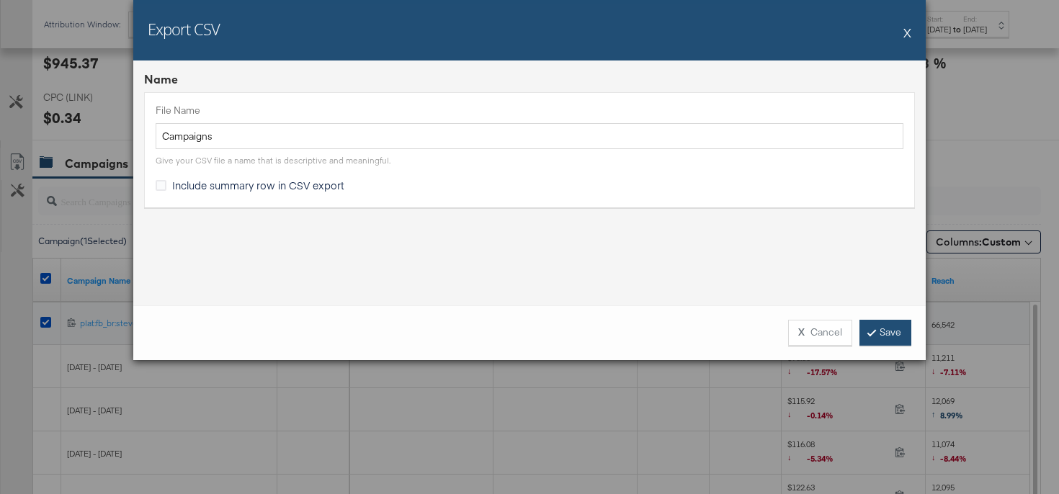
click at [876, 333] on link "Save" at bounding box center [885, 333] width 52 height 26
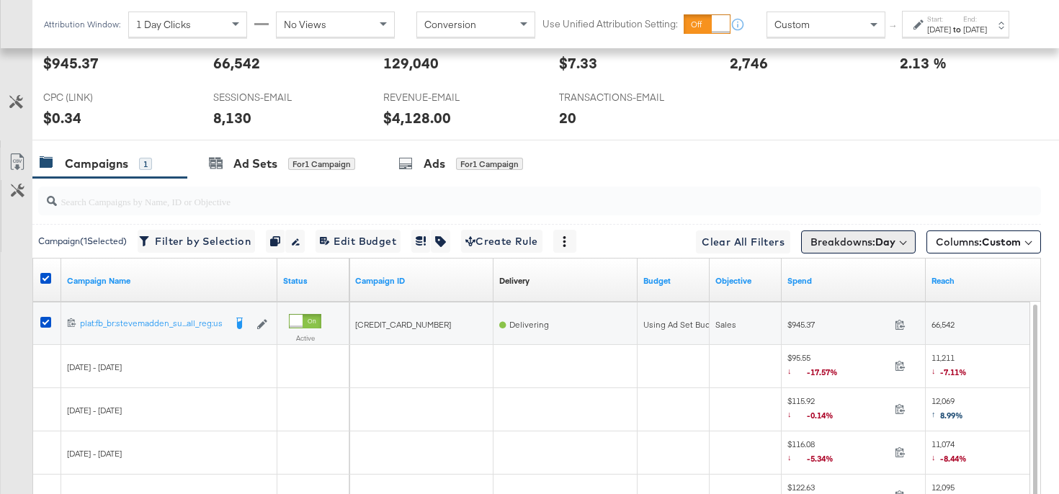
click at [891, 241] on b "Day" at bounding box center [885, 242] width 20 height 13
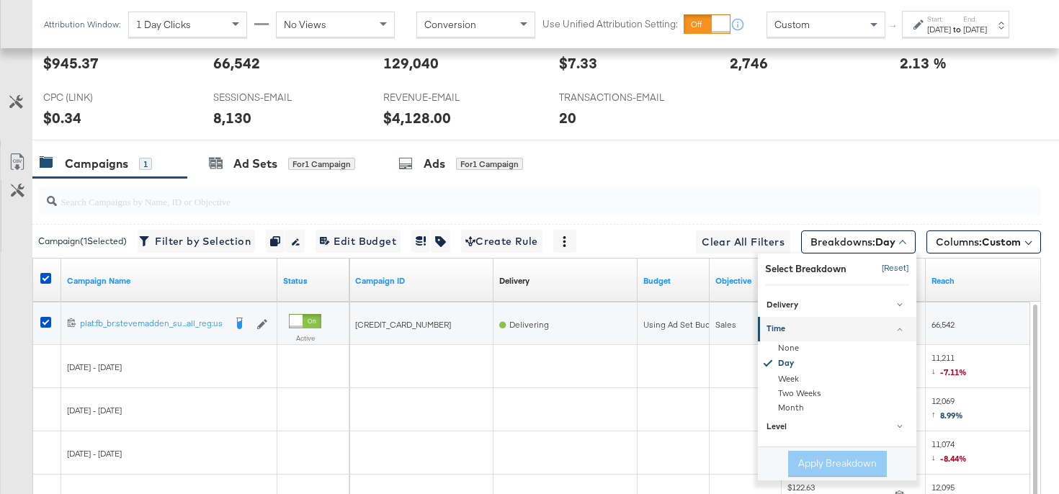
click at [900, 266] on button "[Reset]" at bounding box center [891, 268] width 36 height 23
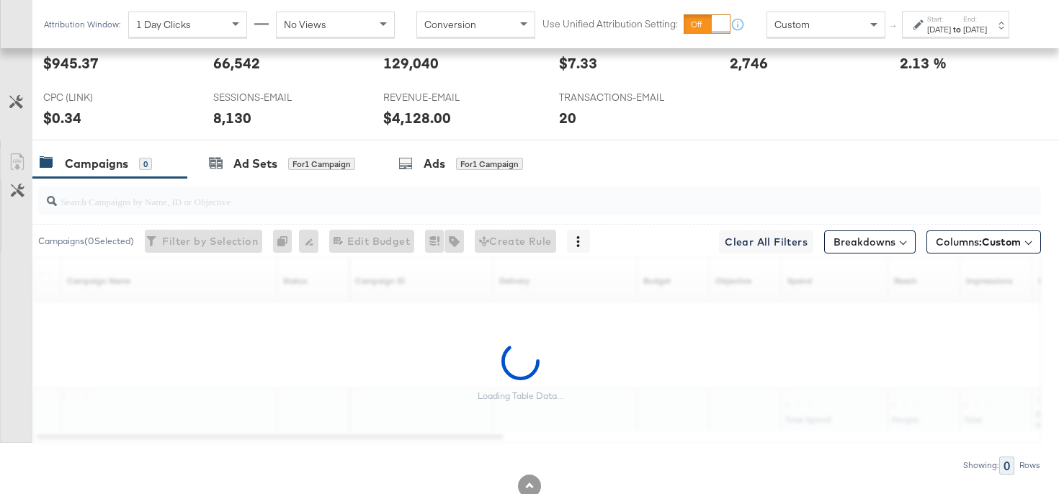
click at [927, 24] on label "Start:" at bounding box center [939, 18] width 24 height 9
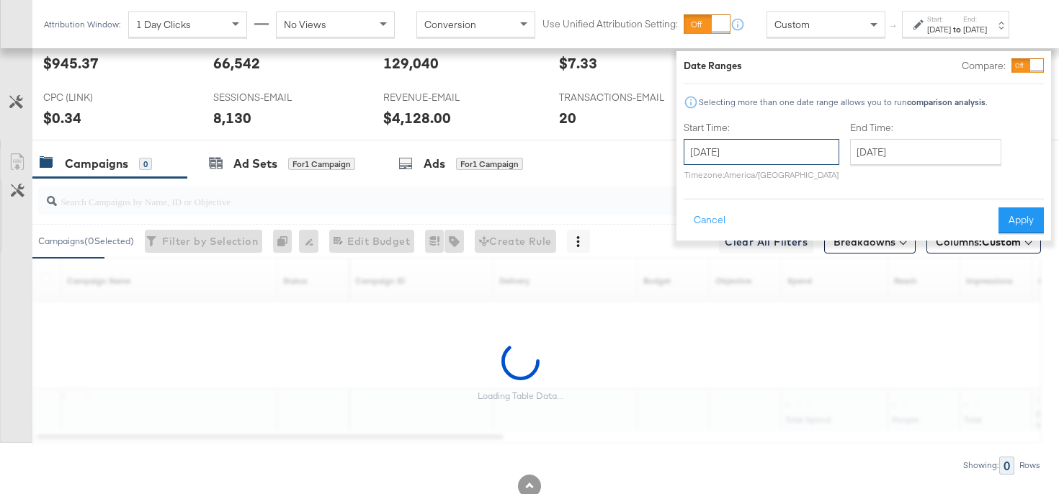
click at [765, 148] on input "[DATE]" at bounding box center [762, 152] width 156 height 26
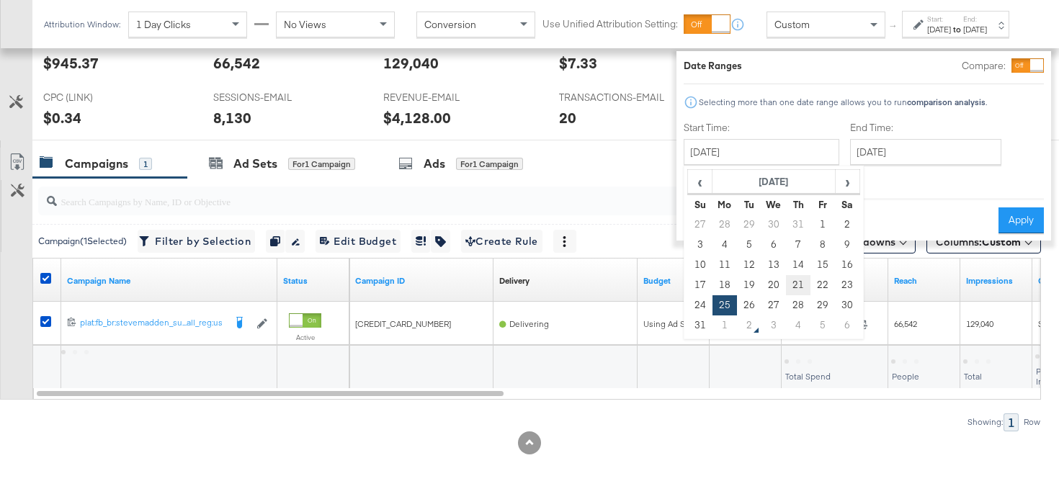
click at [786, 285] on td "21" at bounding box center [798, 285] width 24 height 20
type input "[DATE]"
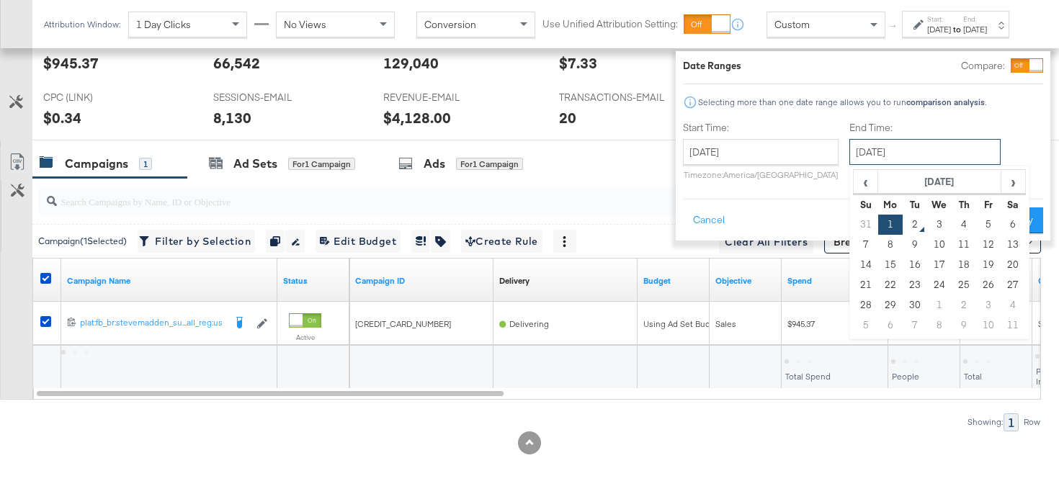
click at [862, 152] on input "[DATE]" at bounding box center [924, 152] width 151 height 26
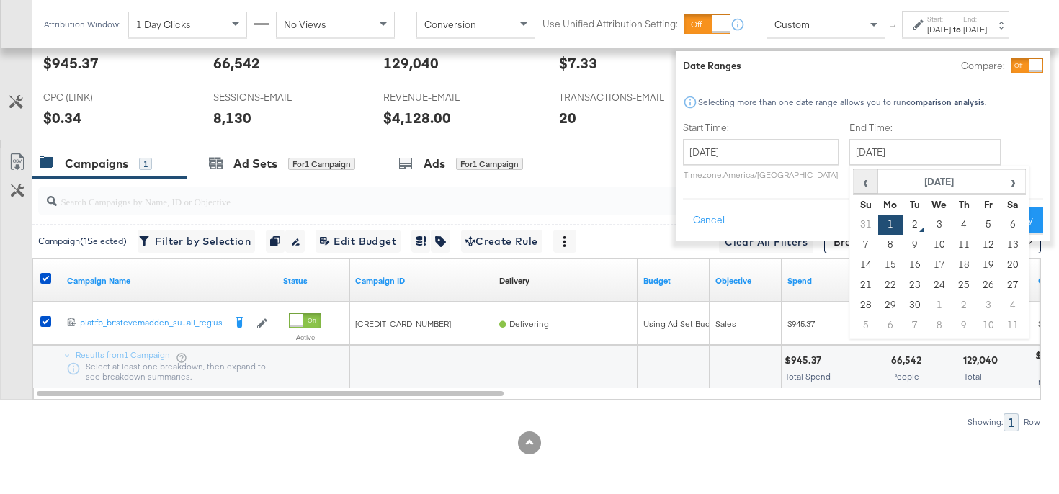
click at [854, 185] on span "‹" at bounding box center [865, 182] width 22 height 22
click at [927, 308] on td "27" at bounding box center [939, 305] width 24 height 20
type input "[DATE]"
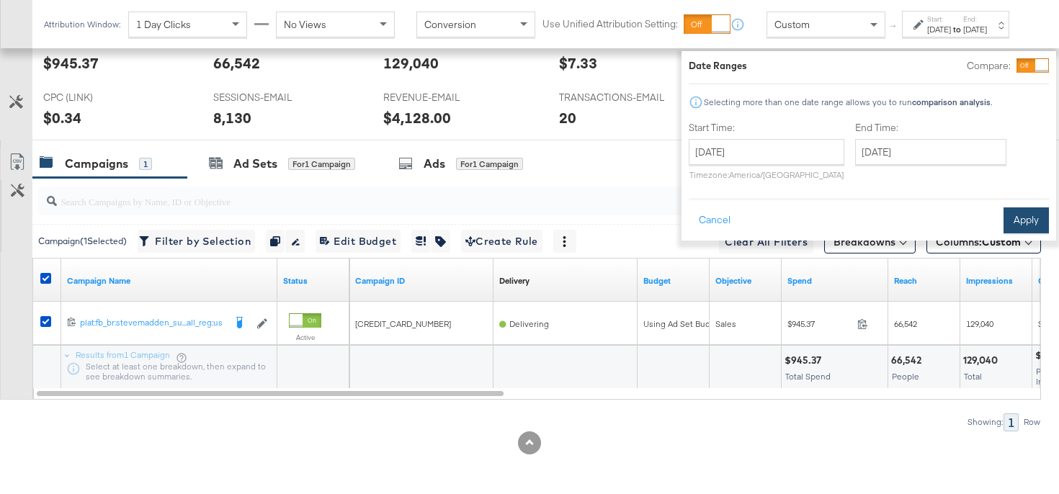
click at [1003, 224] on button "Apply" at bounding box center [1025, 220] width 45 height 26
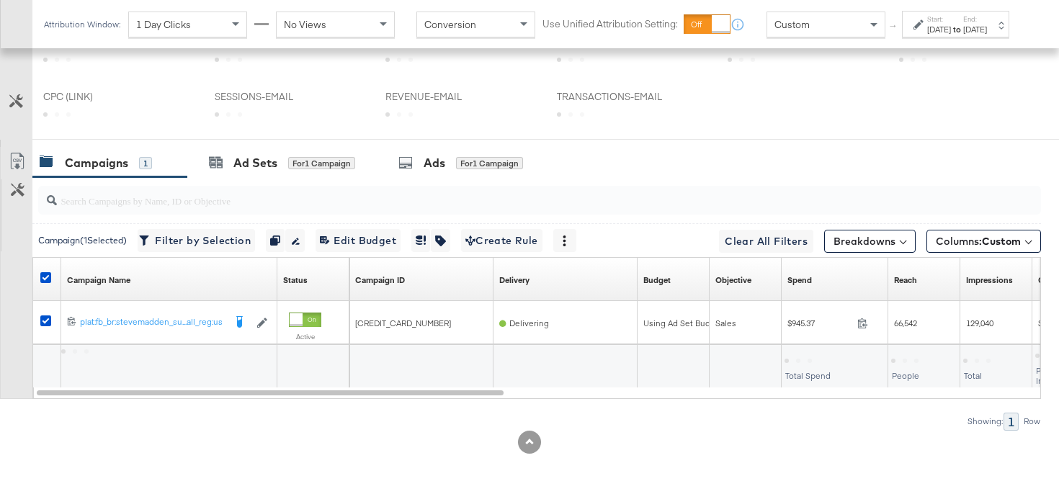
scroll to position [622, 0]
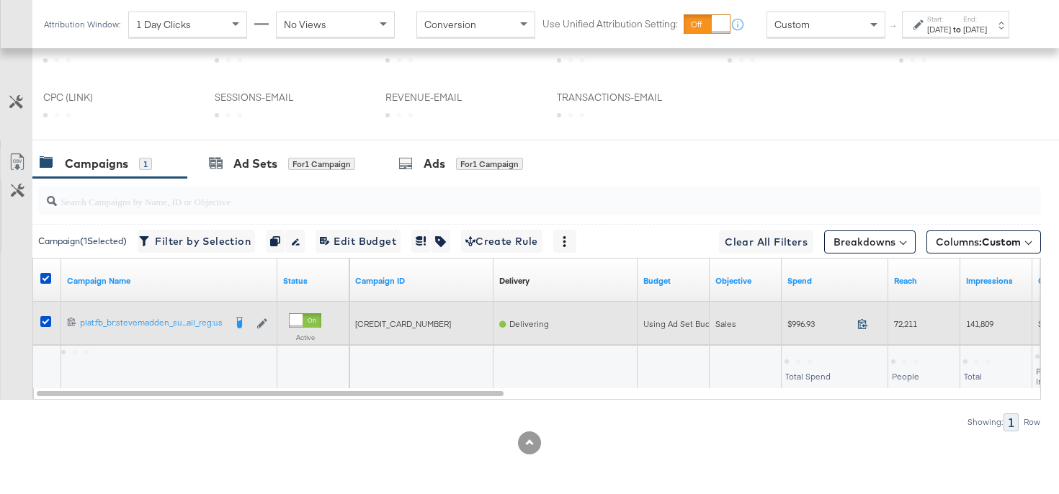
click at [862, 324] on icon at bounding box center [862, 323] width 11 height 11
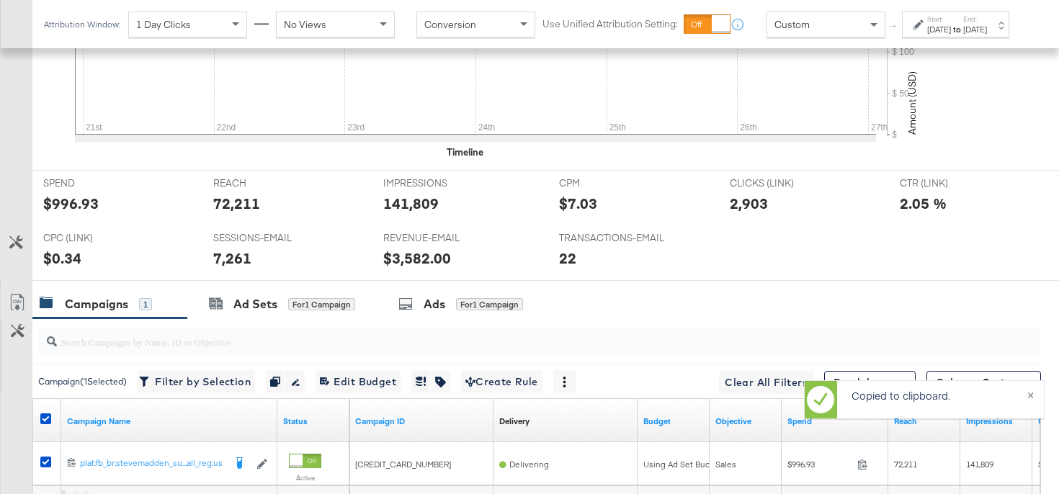
scroll to position [762, 0]
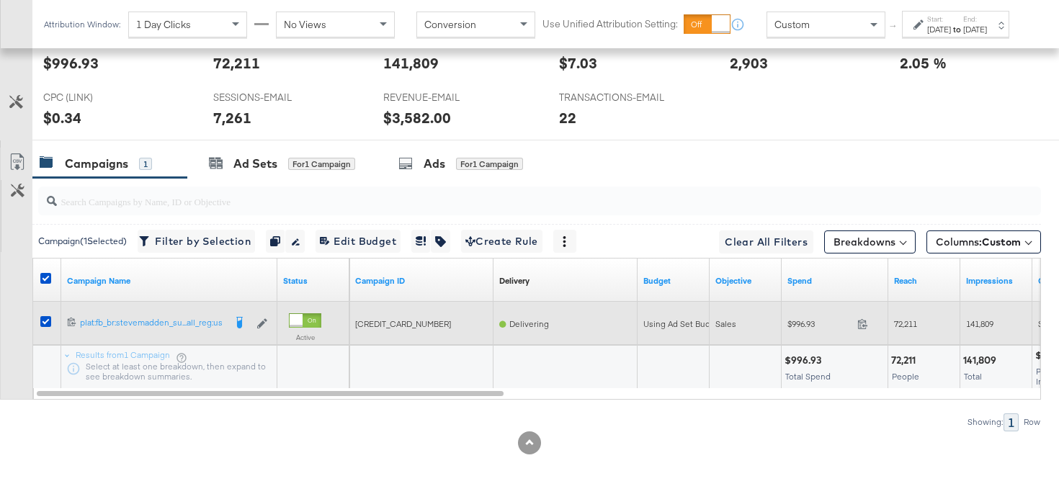
click at [906, 324] on span "72,211" at bounding box center [905, 323] width 23 height 11
copy span "72,211"
click at [977, 326] on span "141,809" at bounding box center [979, 323] width 27 height 11
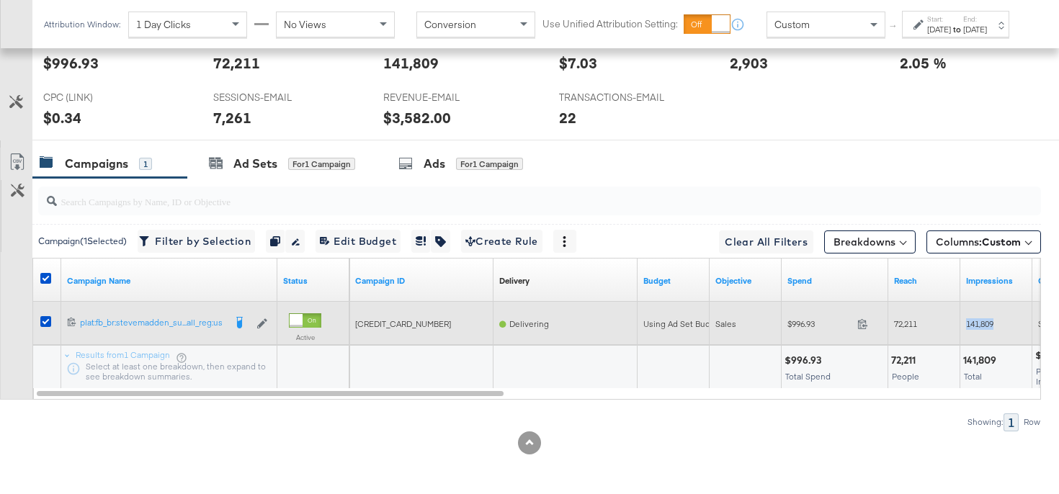
copy span "141,809"
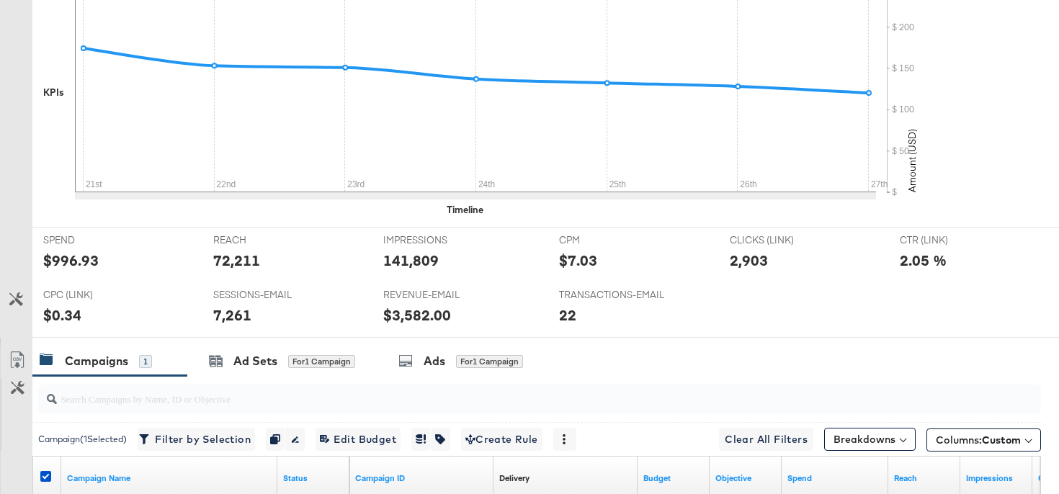
scroll to position [0, 0]
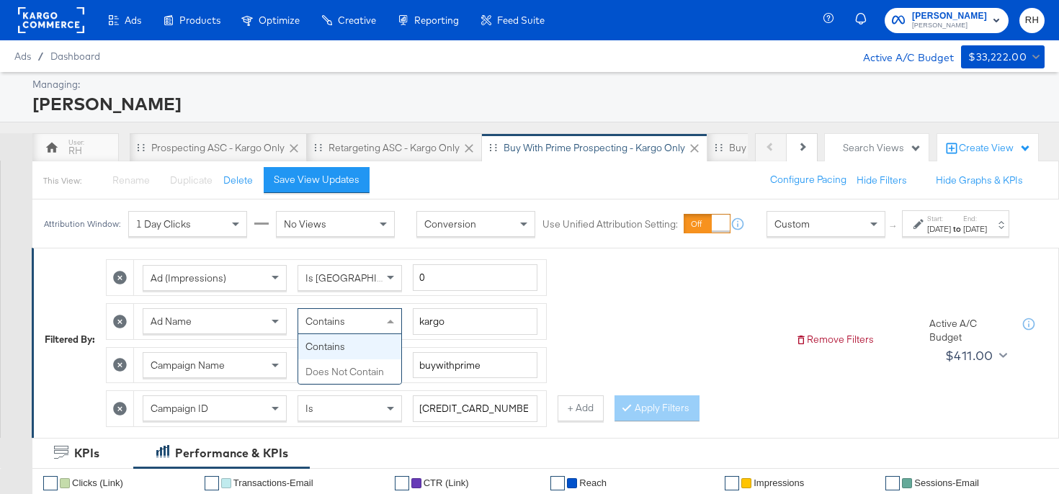
click at [356, 330] on div "Contains" at bounding box center [349, 321] width 103 height 24
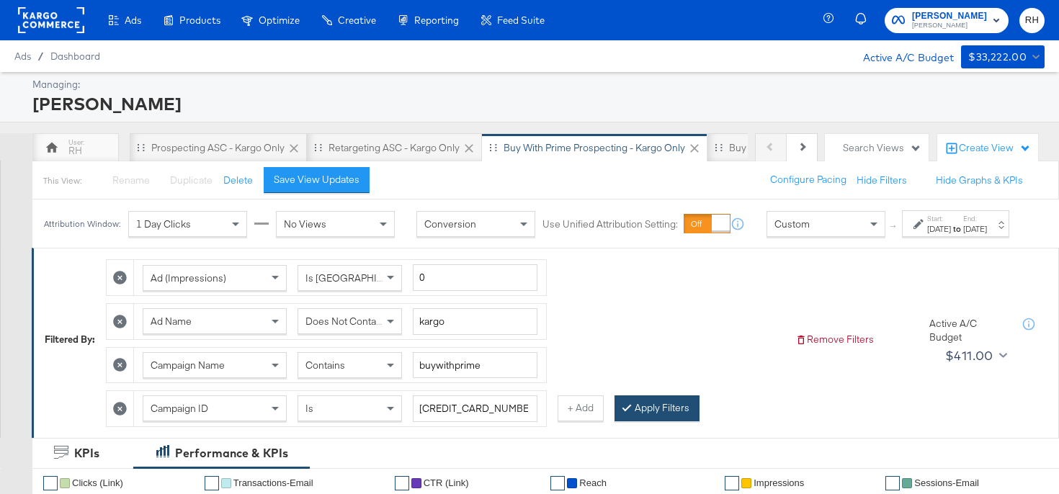
click at [649, 421] on button "Apply Filters" at bounding box center [656, 408] width 85 height 26
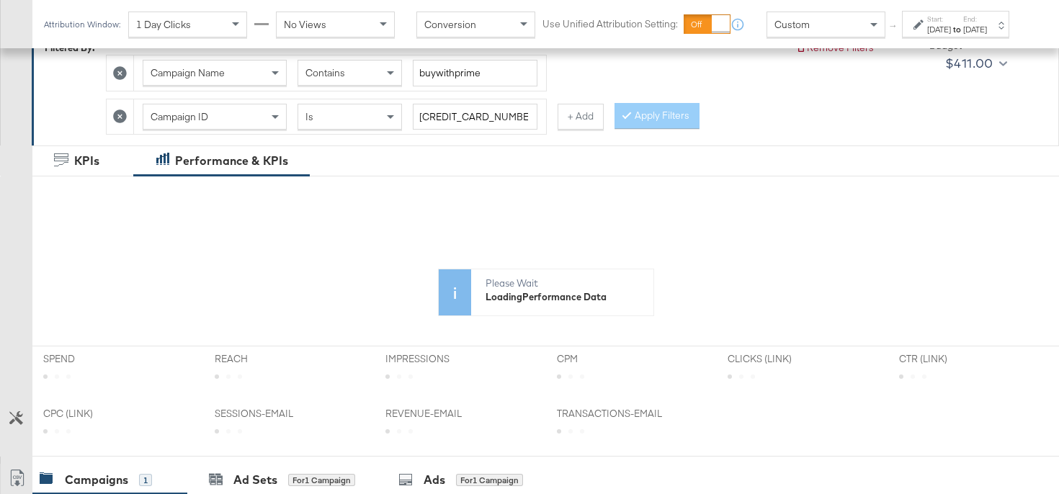
scroll to position [622, 0]
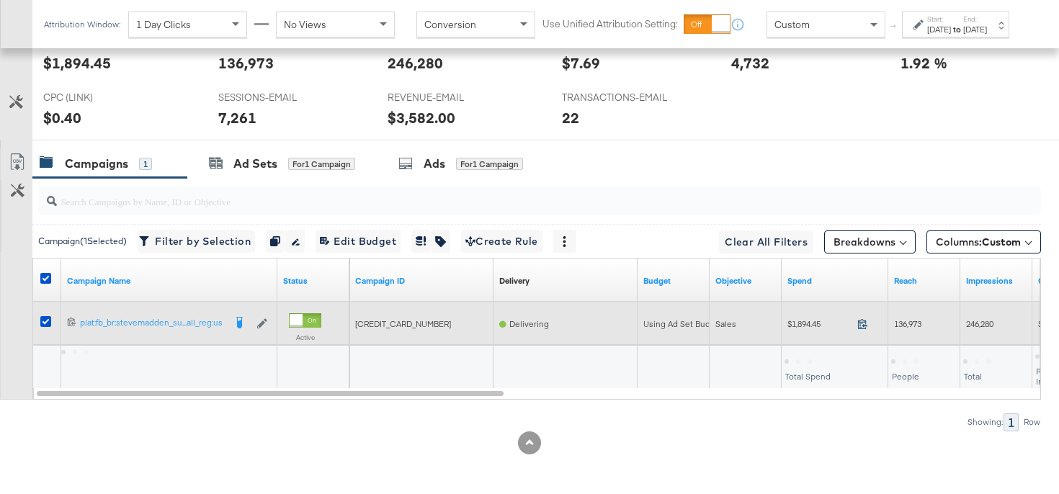
click at [864, 327] on icon at bounding box center [862, 323] width 11 height 11
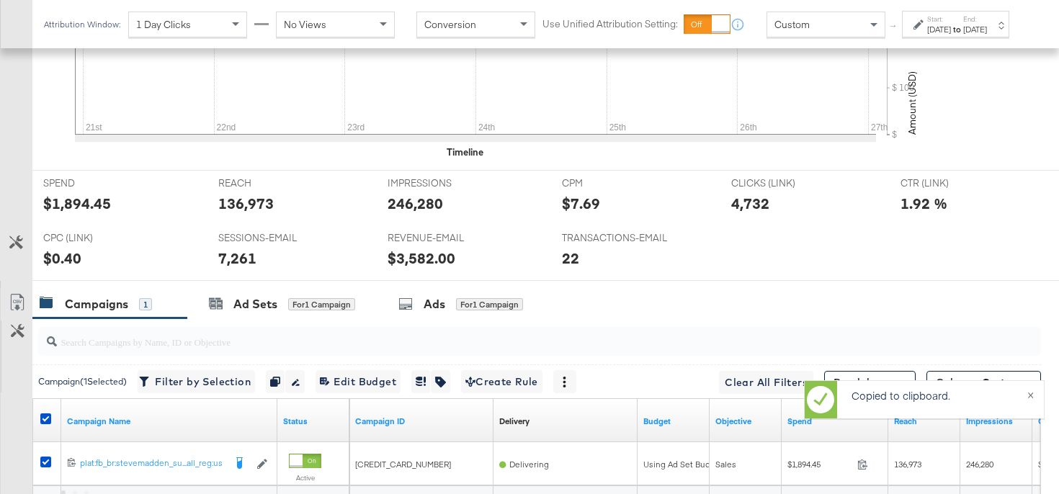
scroll to position [762, 0]
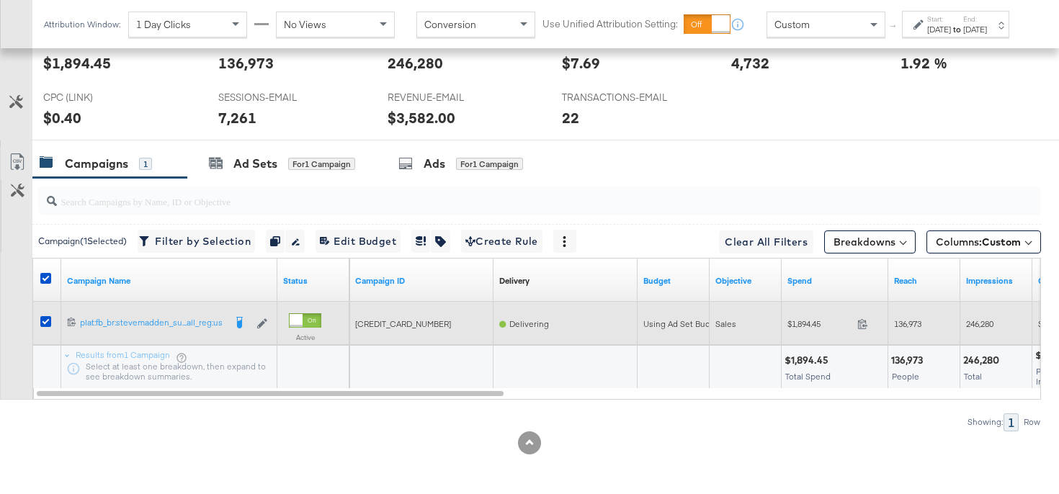
click at [915, 321] on span "136,973" at bounding box center [907, 323] width 27 height 11
copy span "136,973"
click at [973, 325] on span "246,280" at bounding box center [979, 323] width 27 height 11
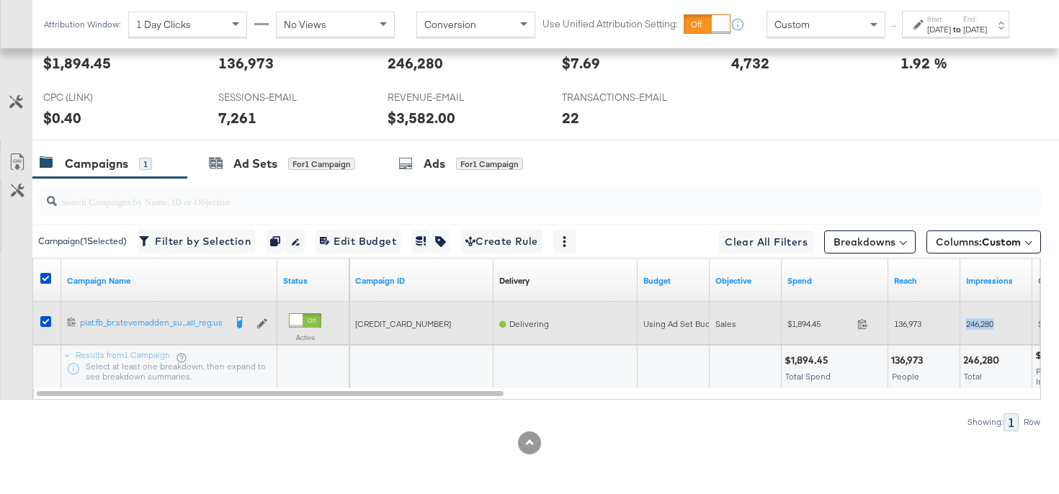
copy span "246,280"
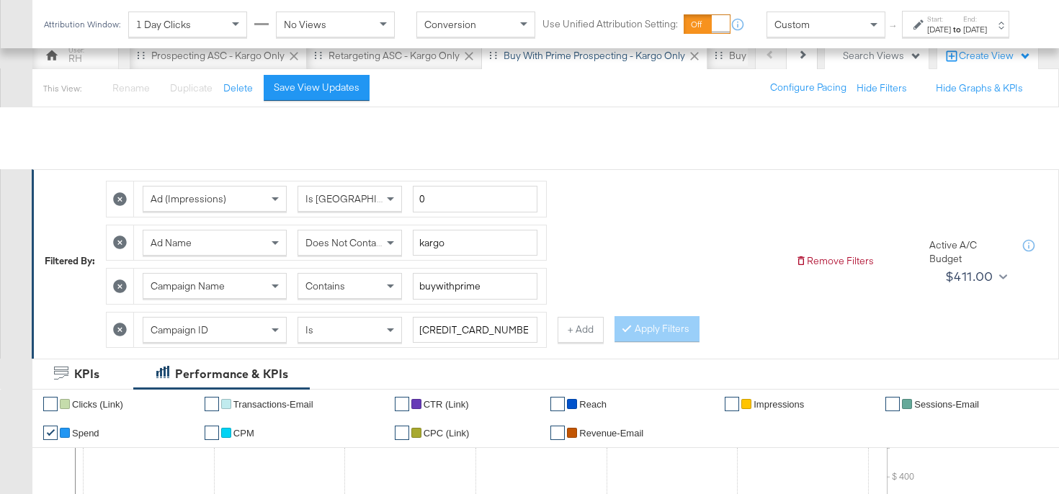
scroll to position [0, 0]
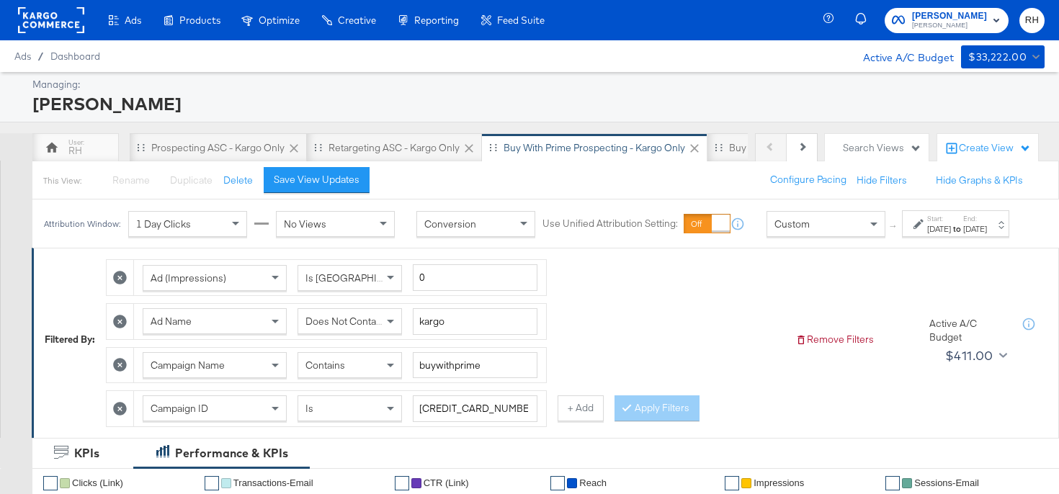
click at [927, 235] on div "[DATE]" at bounding box center [939, 229] width 24 height 12
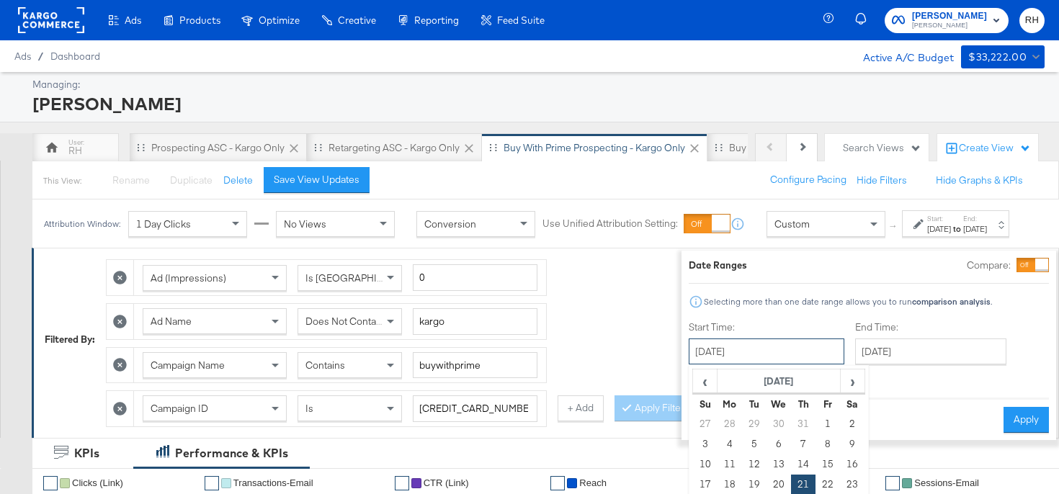
click at [757, 354] on input "[DATE]" at bounding box center [767, 352] width 156 height 26
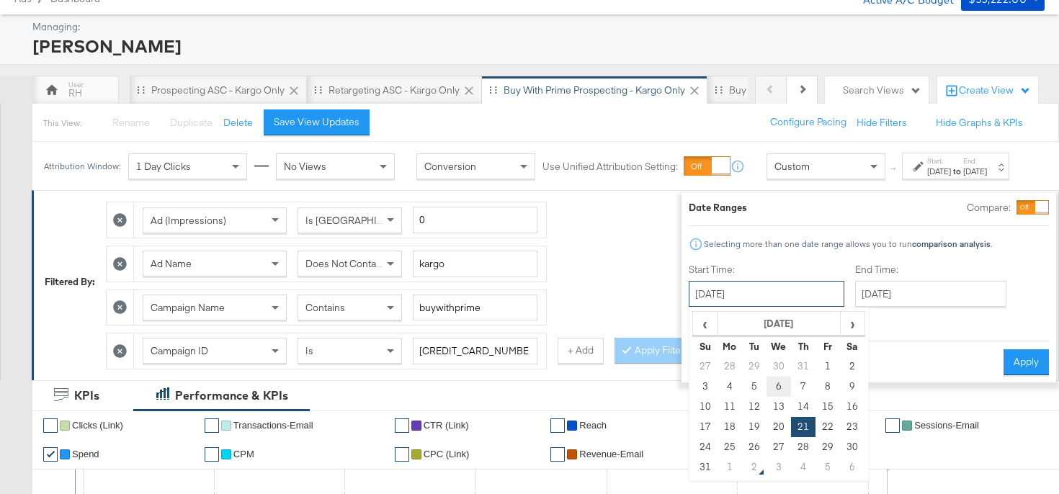
scroll to position [61, 0]
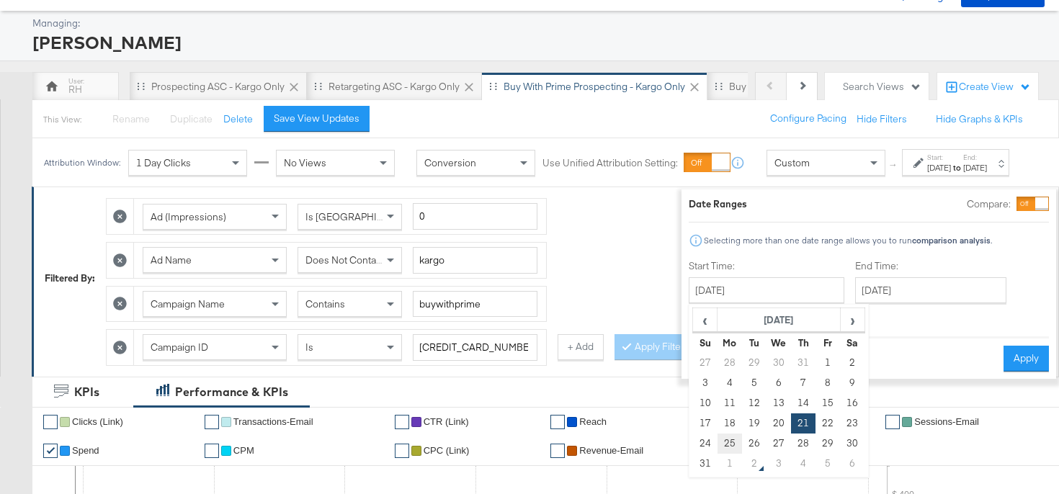
click at [717, 442] on td "25" at bounding box center [729, 444] width 24 height 20
type input "[DATE]"
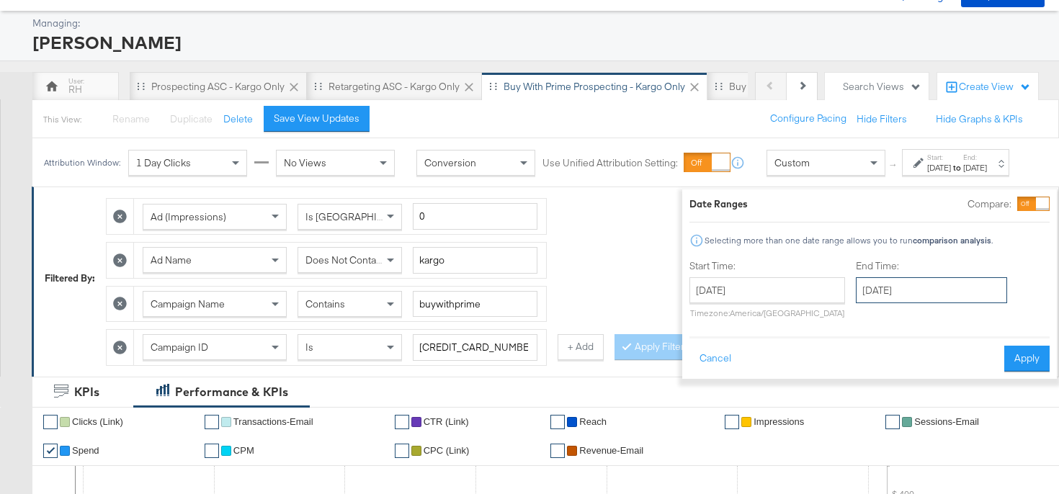
click at [887, 287] on input "[DATE]" at bounding box center [931, 290] width 151 height 26
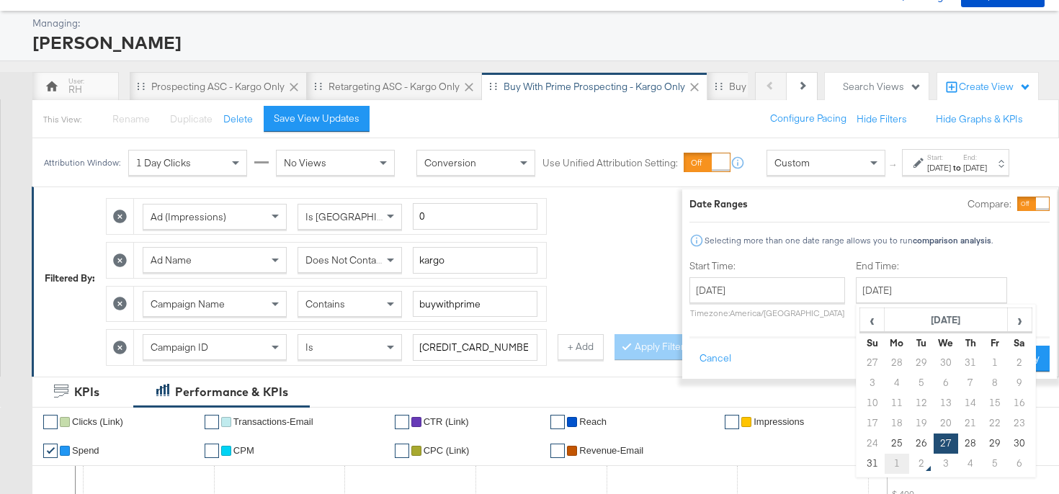
click at [885, 457] on td "1" at bounding box center [897, 464] width 24 height 20
type input "[DATE]"
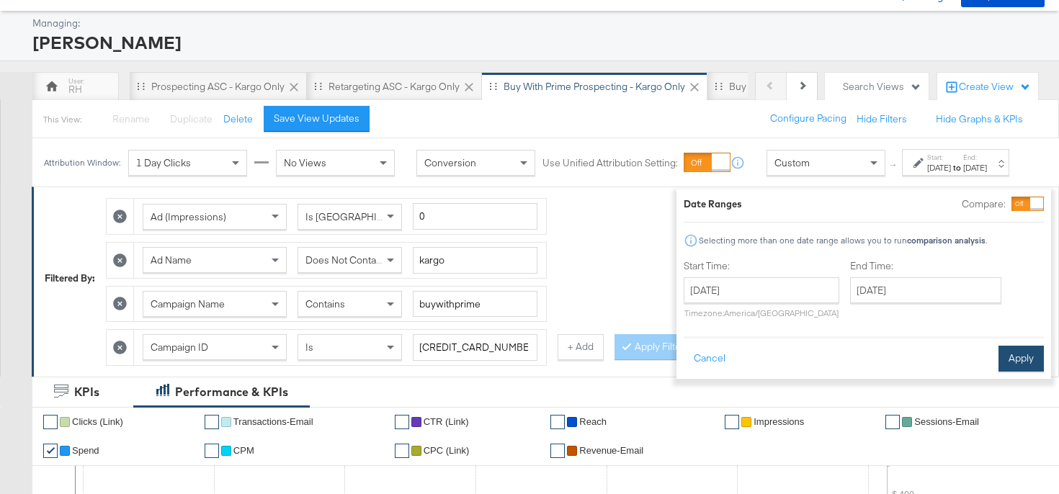
click at [998, 360] on button "Apply" at bounding box center [1020, 359] width 45 height 26
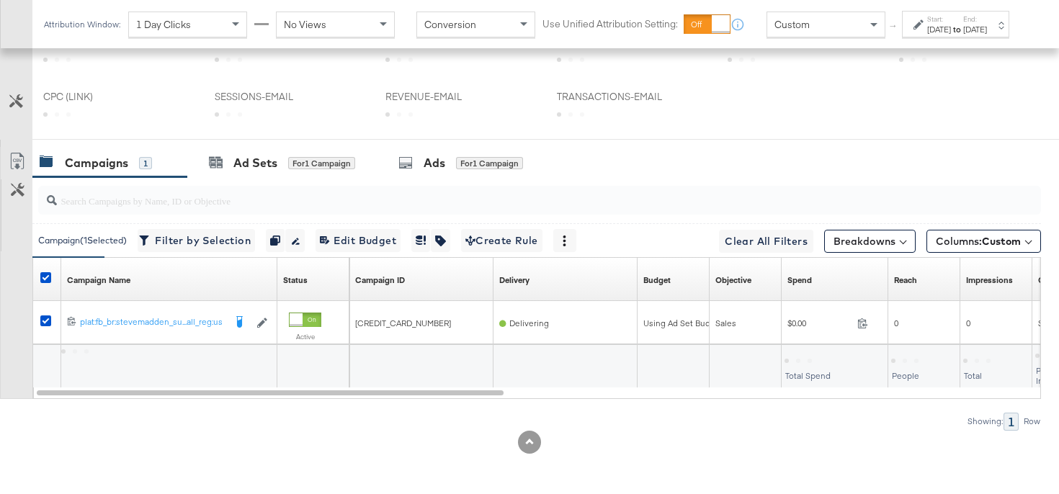
scroll to position [622, 0]
click at [885, 197] on input "search" at bounding box center [504, 196] width 895 height 28
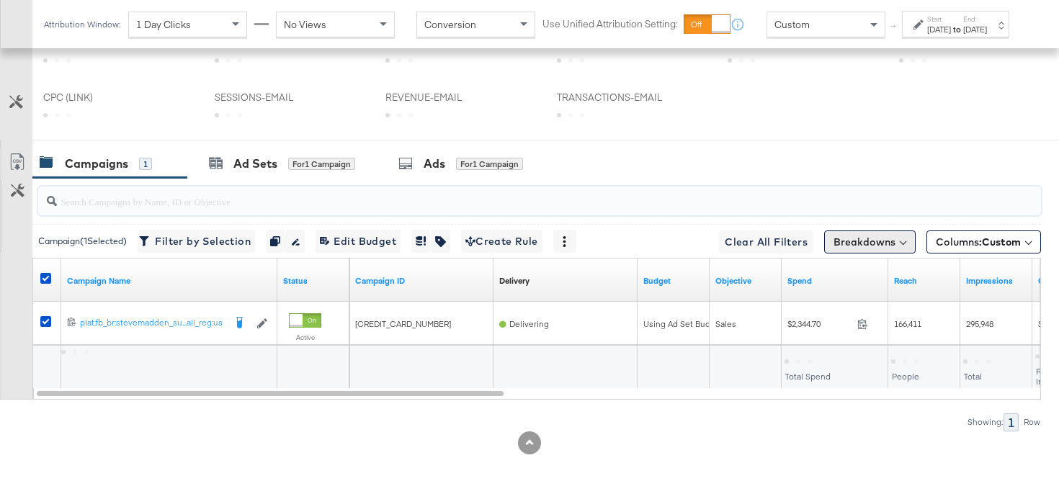
click at [874, 234] on button "Breakdowns" at bounding box center [869, 242] width 91 height 23
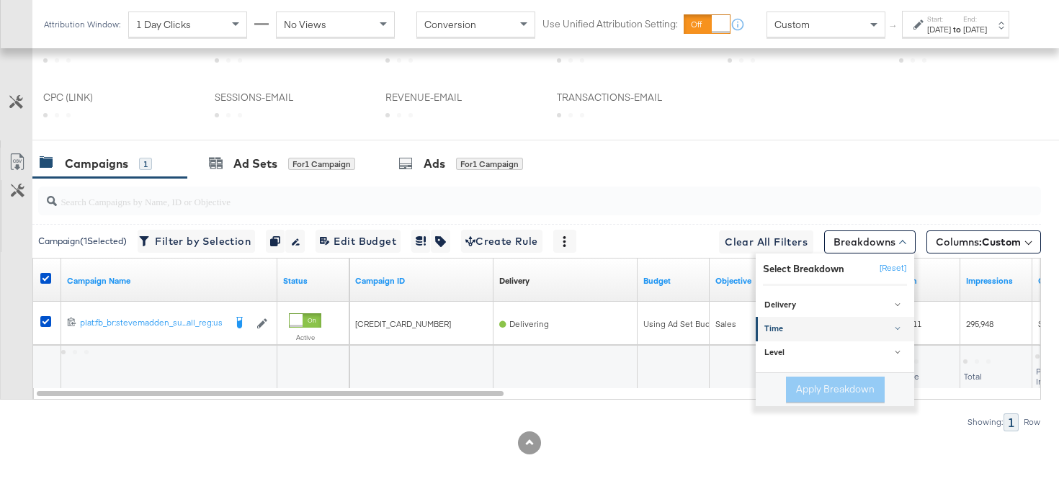
click at [815, 327] on div "Time" at bounding box center [835, 329] width 143 height 12
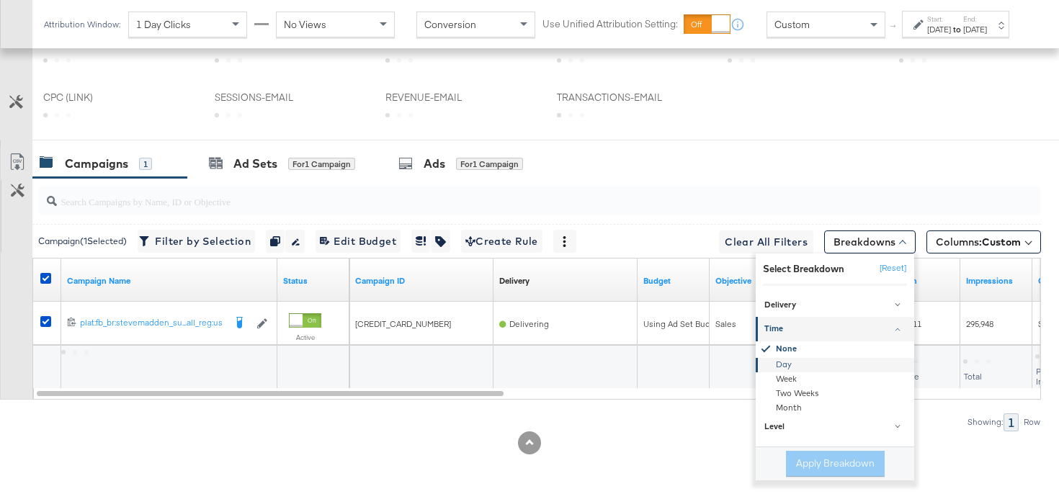
click at [785, 367] on div "Day" at bounding box center [836, 365] width 156 height 14
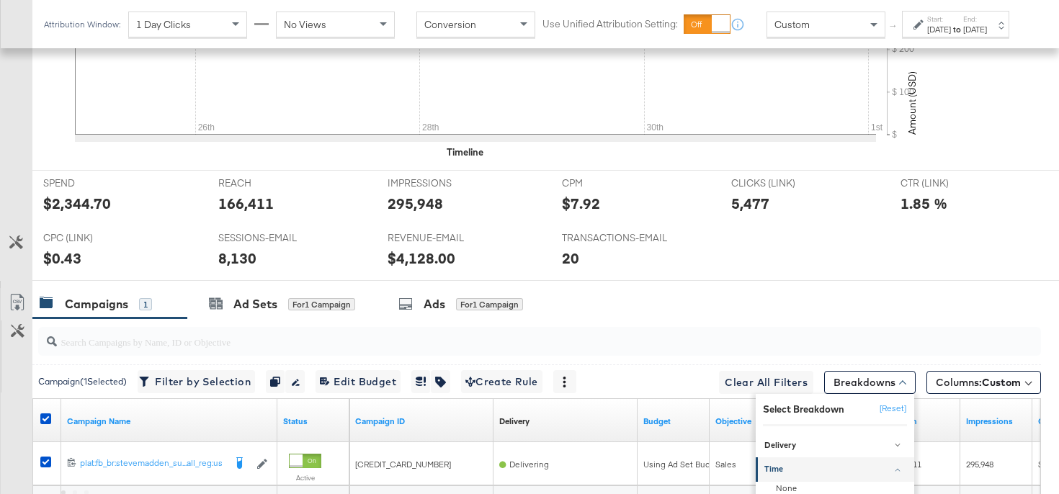
scroll to position [762, 0]
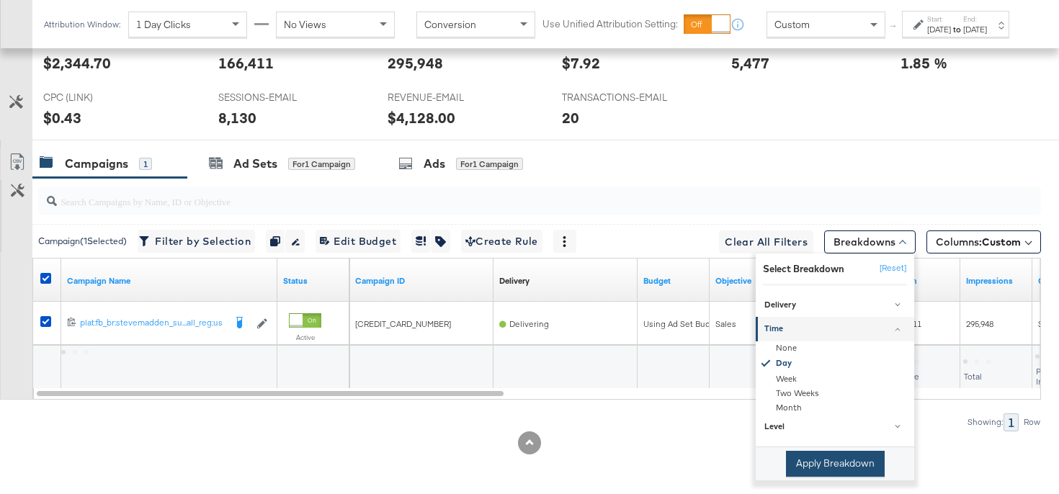
click at [818, 457] on button "Apply Breakdown" at bounding box center [835, 464] width 99 height 26
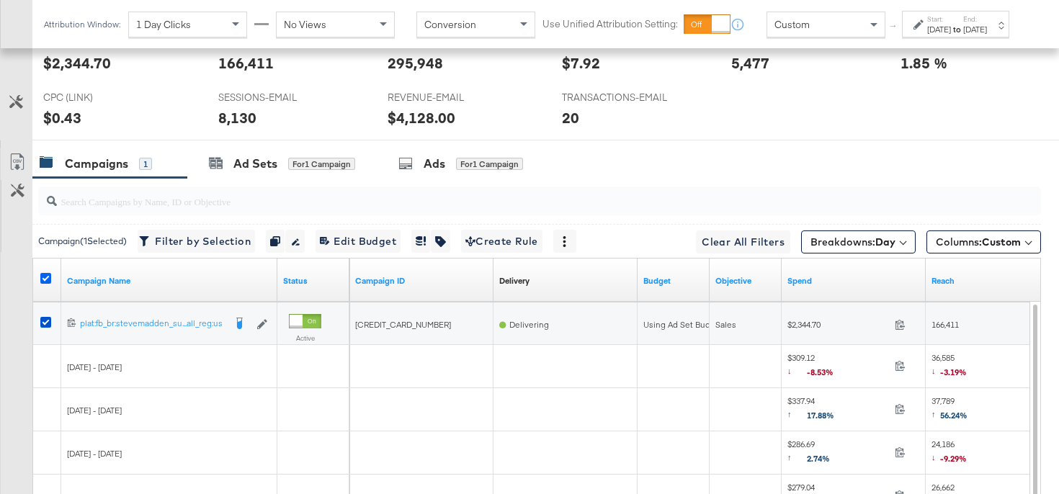
click at [45, 281] on icon at bounding box center [45, 278] width 11 height 11
click at [0, 0] on input "checkbox" at bounding box center [0, 0] width 0 height 0
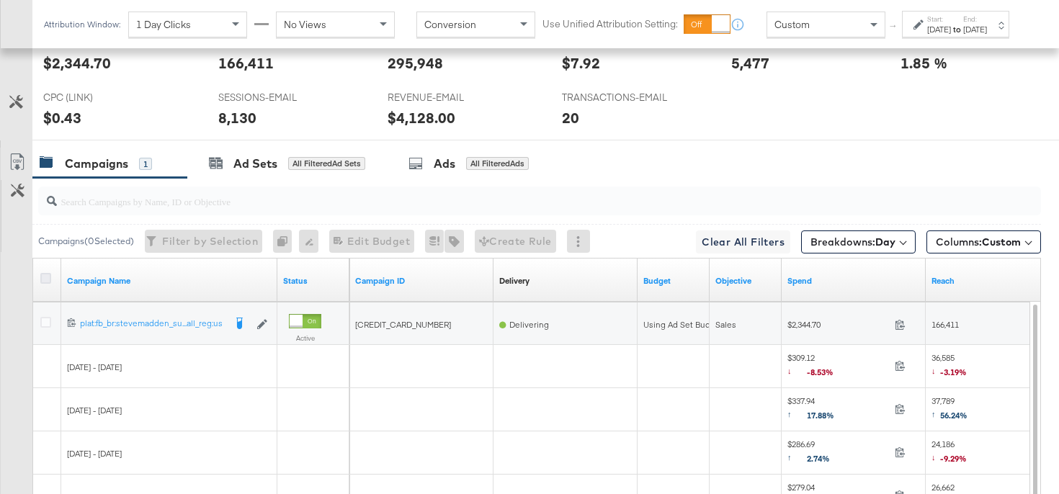
click at [45, 281] on icon at bounding box center [45, 278] width 11 height 11
click at [0, 0] on input "checkbox" at bounding box center [0, 0] width 0 height 0
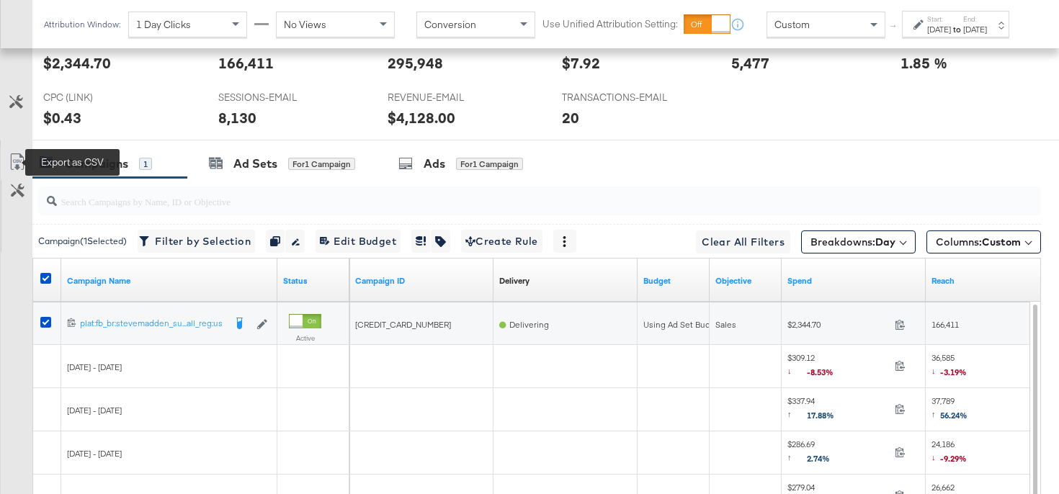
click at [14, 160] on icon at bounding box center [17, 161] width 17 height 17
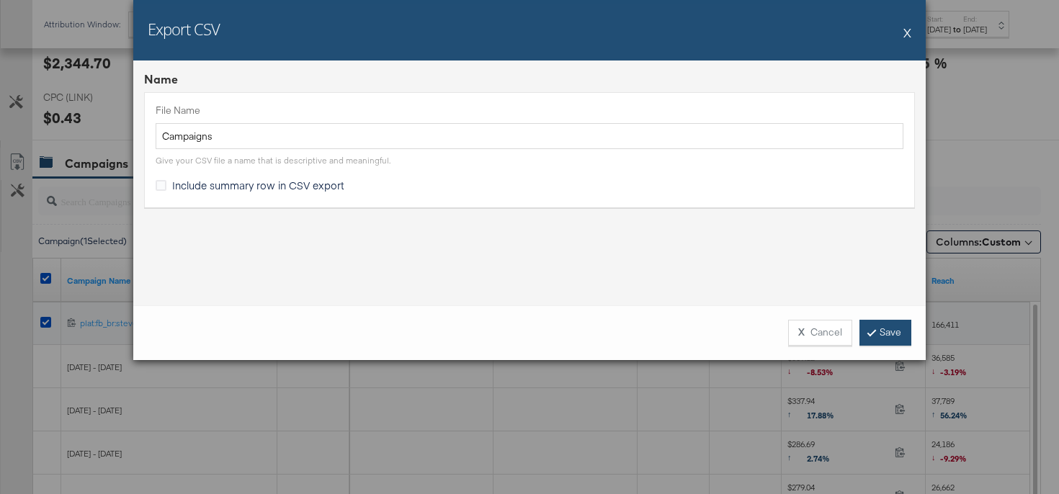
click at [886, 334] on link "Save" at bounding box center [885, 333] width 52 height 26
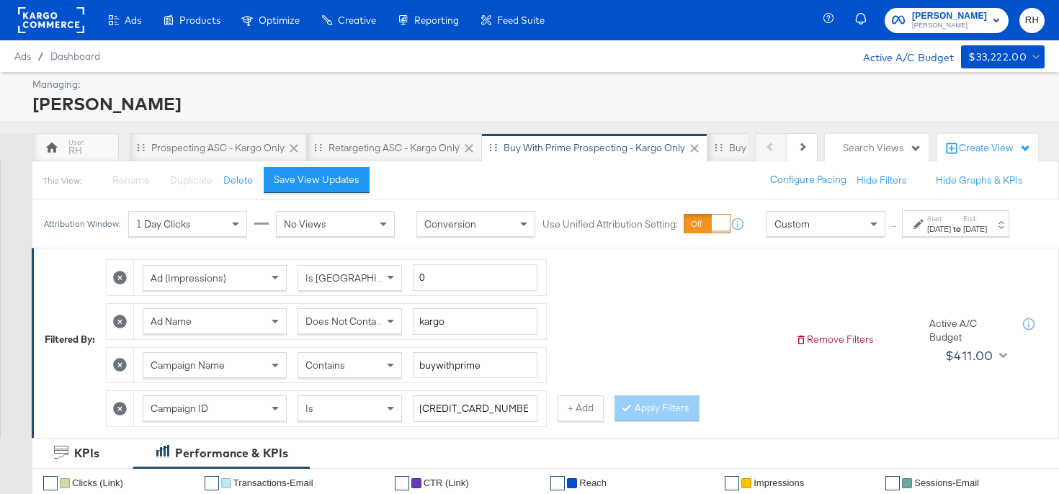
scroll to position [0, 55]
click at [676, 147] on div "Buy with Prime Retargeting - Kargo only" at bounding box center [763, 148] width 179 height 14
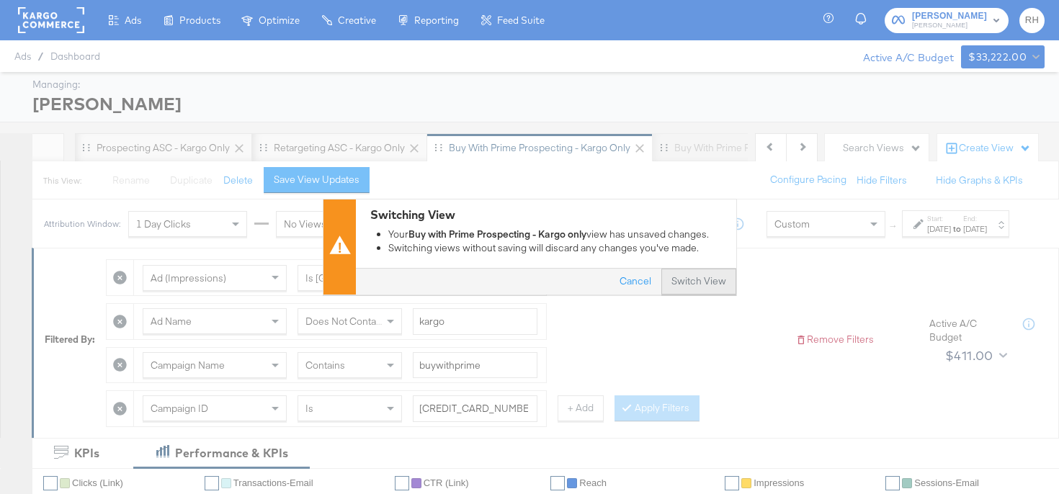
click at [715, 275] on button "Switch View" at bounding box center [698, 282] width 75 height 26
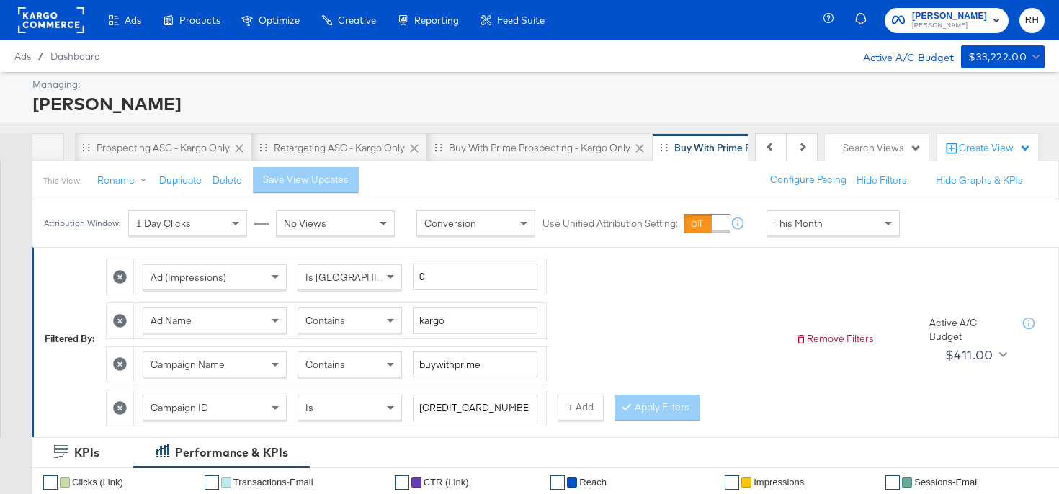
click at [790, 219] on span "This Month" at bounding box center [798, 223] width 48 height 13
click at [902, 237] on div "Start: [DATE] to End: [DATE]" at bounding box center [955, 223] width 107 height 27
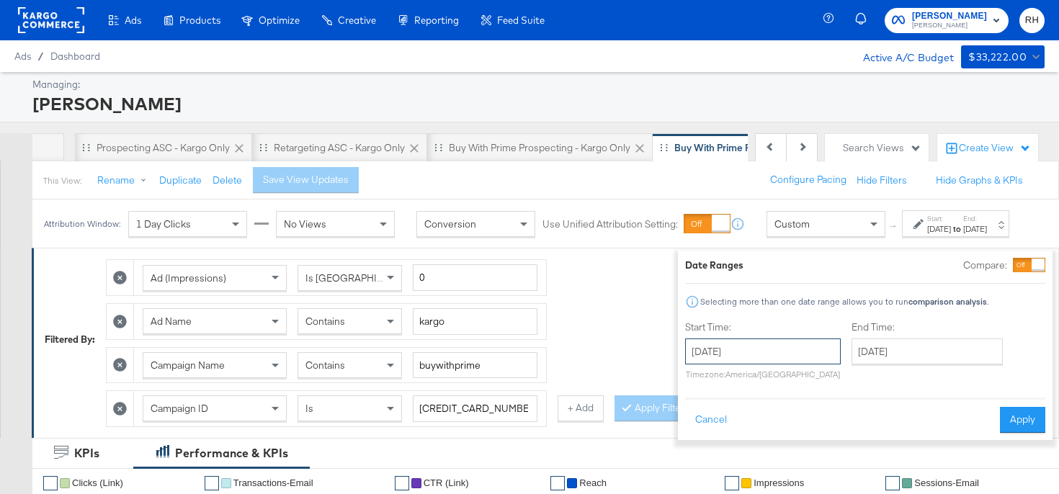
click at [685, 357] on input "[DATE]" at bounding box center [763, 352] width 156 height 26
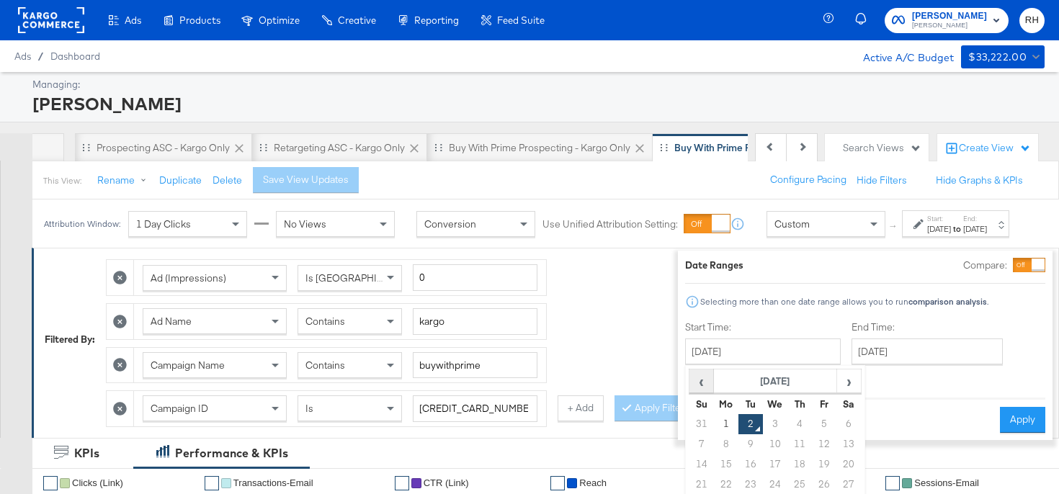
click at [690, 382] on span "‹" at bounding box center [701, 381] width 22 height 22
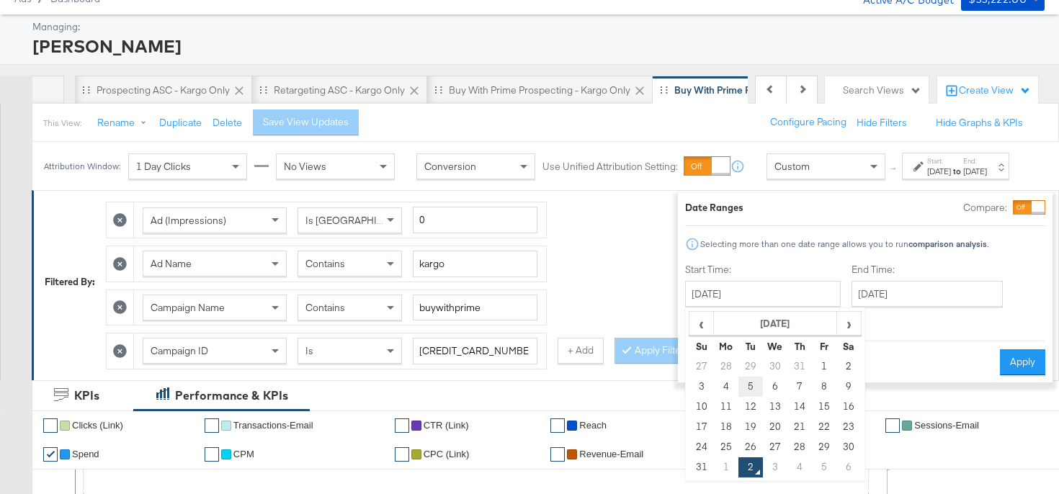
scroll to position [58, 0]
click at [714, 441] on td "25" at bounding box center [726, 447] width 24 height 20
type input "[DATE]"
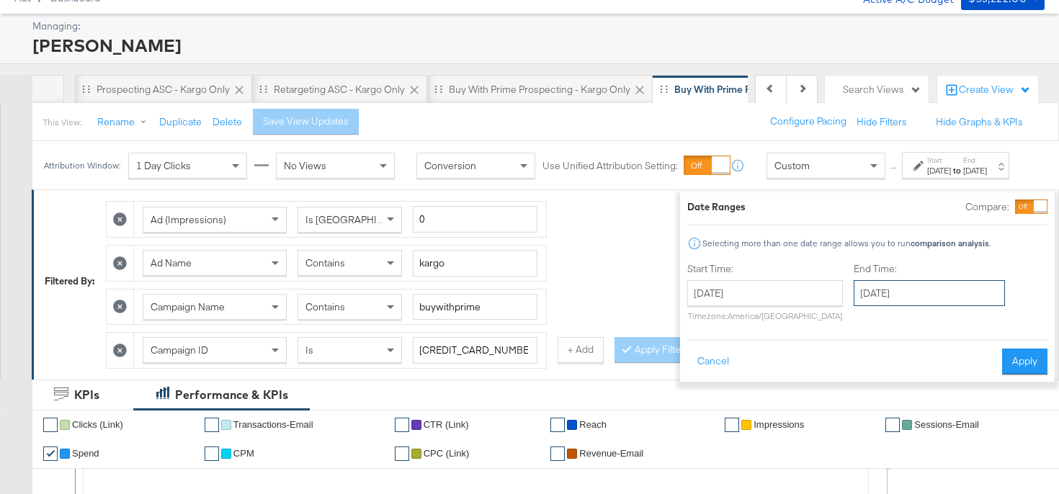
click at [854, 294] on input "[DATE]" at bounding box center [929, 293] width 151 height 26
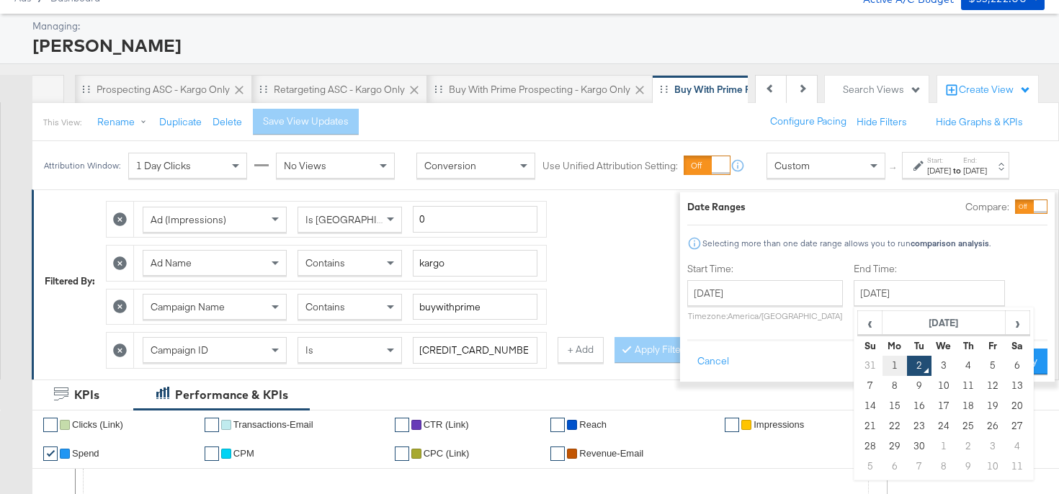
click at [882, 374] on td "1" at bounding box center [894, 366] width 24 height 20
type input "[DATE]"
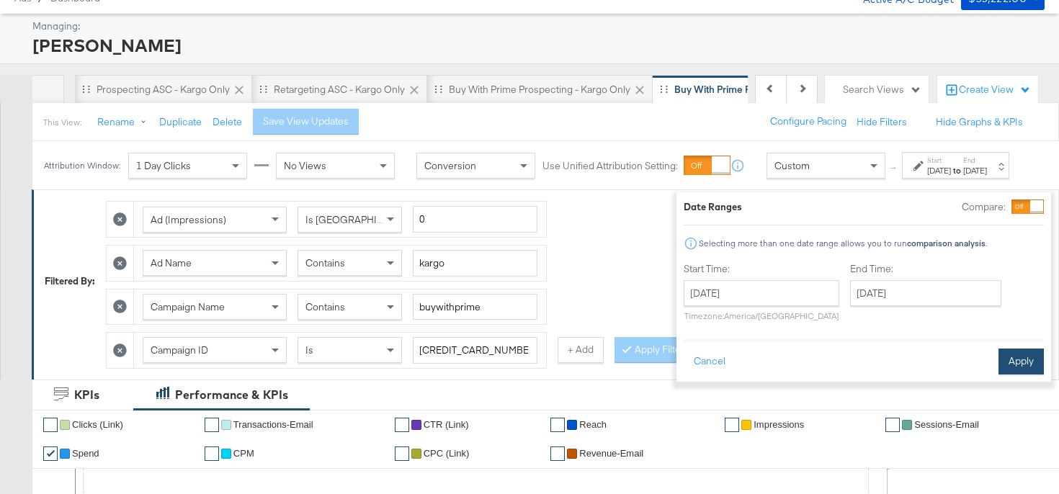
click at [998, 367] on button "Apply" at bounding box center [1020, 362] width 45 height 26
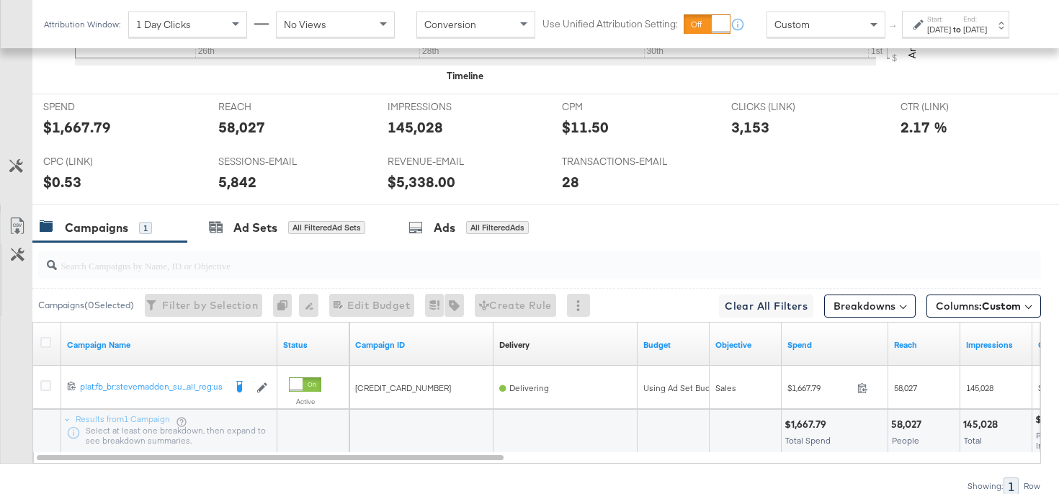
scroll to position [762, 0]
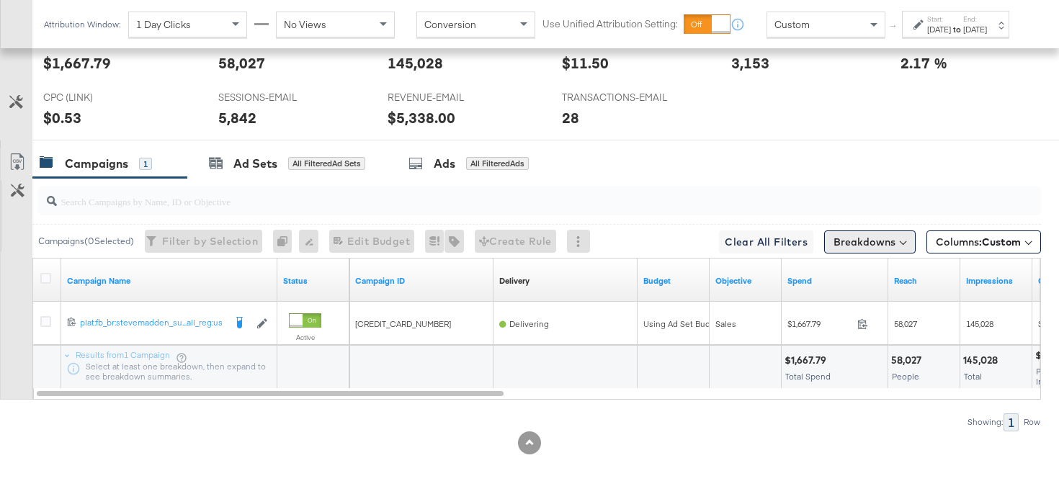
click at [858, 242] on button "Breakdowns" at bounding box center [869, 242] width 91 height 23
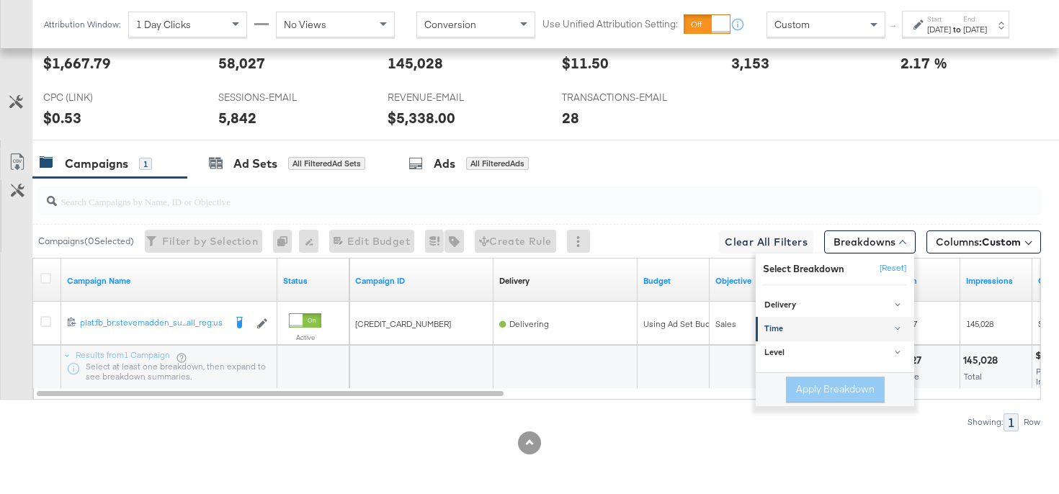
click at [819, 326] on div "Time" at bounding box center [835, 329] width 143 height 12
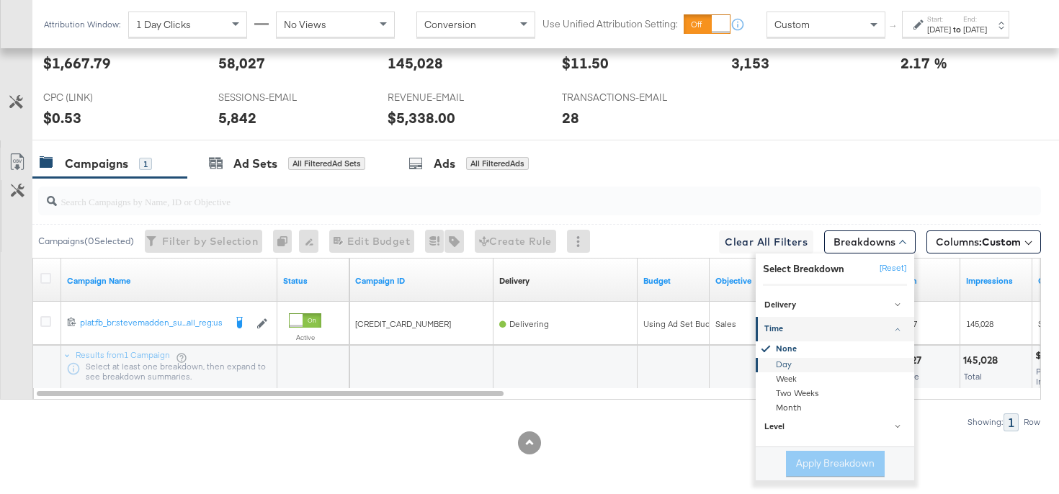
click at [787, 367] on div "Day" at bounding box center [836, 365] width 156 height 14
click at [802, 461] on button "Apply Breakdown" at bounding box center [835, 464] width 99 height 26
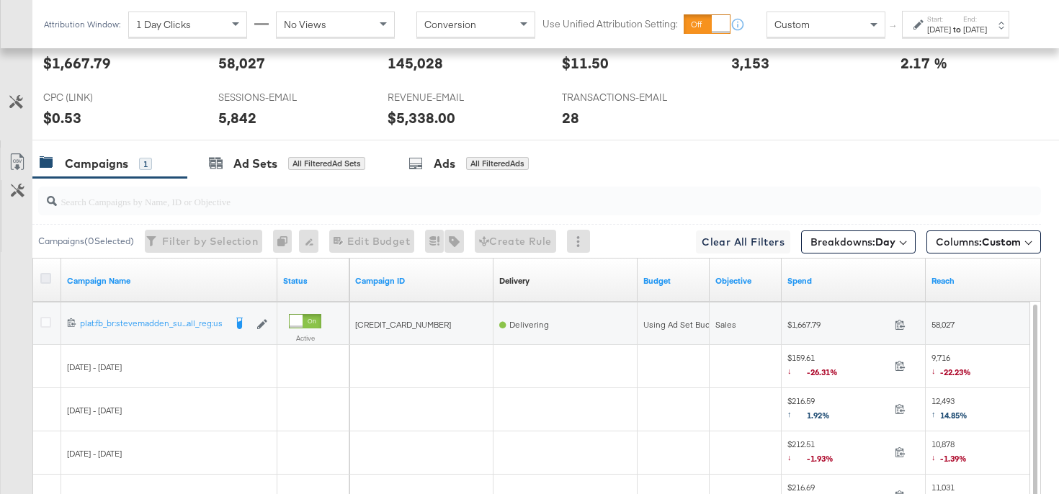
click at [48, 277] on icon at bounding box center [45, 278] width 11 height 11
click at [0, 0] on input "checkbox" at bounding box center [0, 0] width 0 height 0
